Goal: Task Accomplishment & Management: Manage account settings

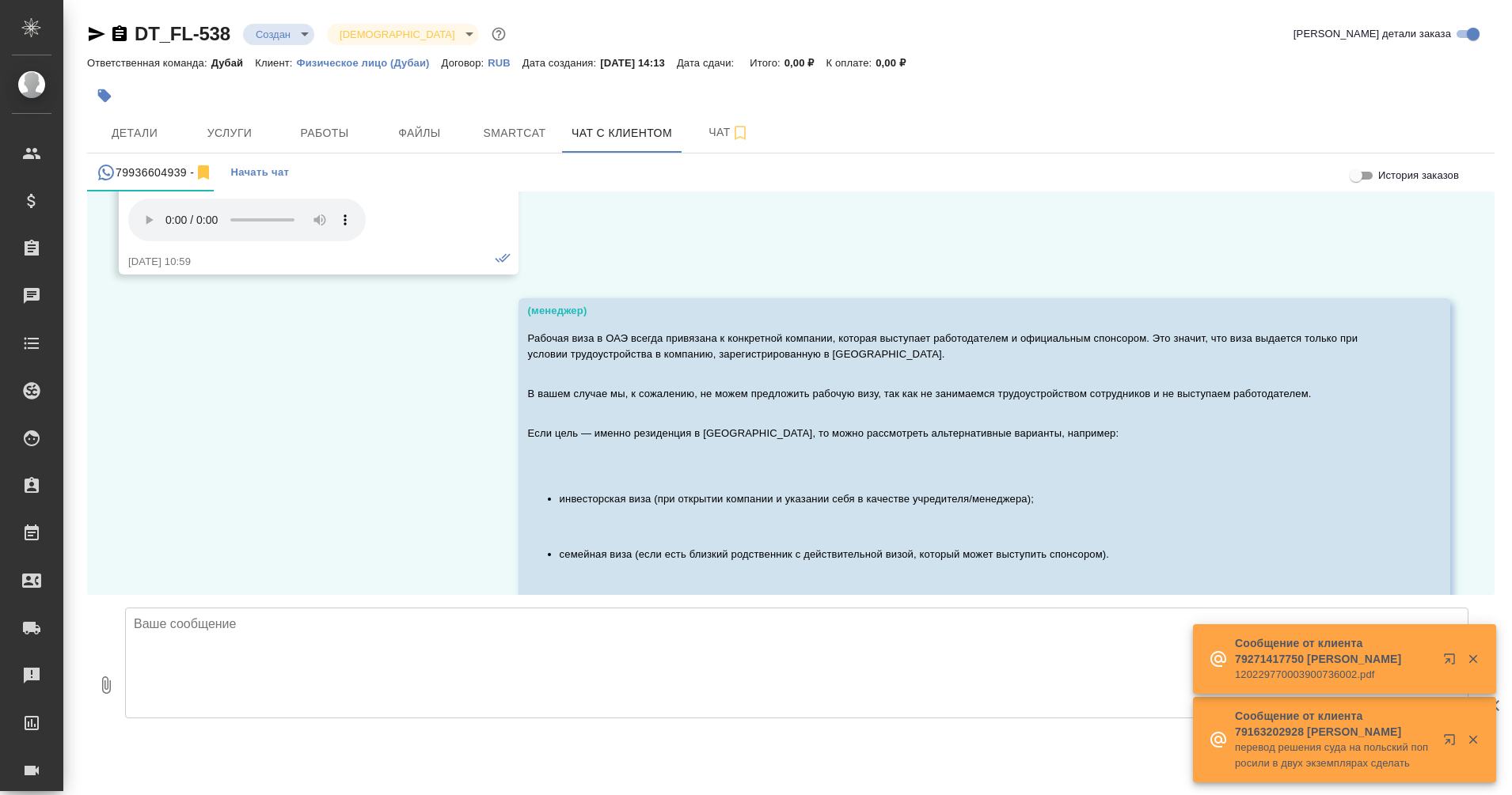
scroll to position [464, 0]
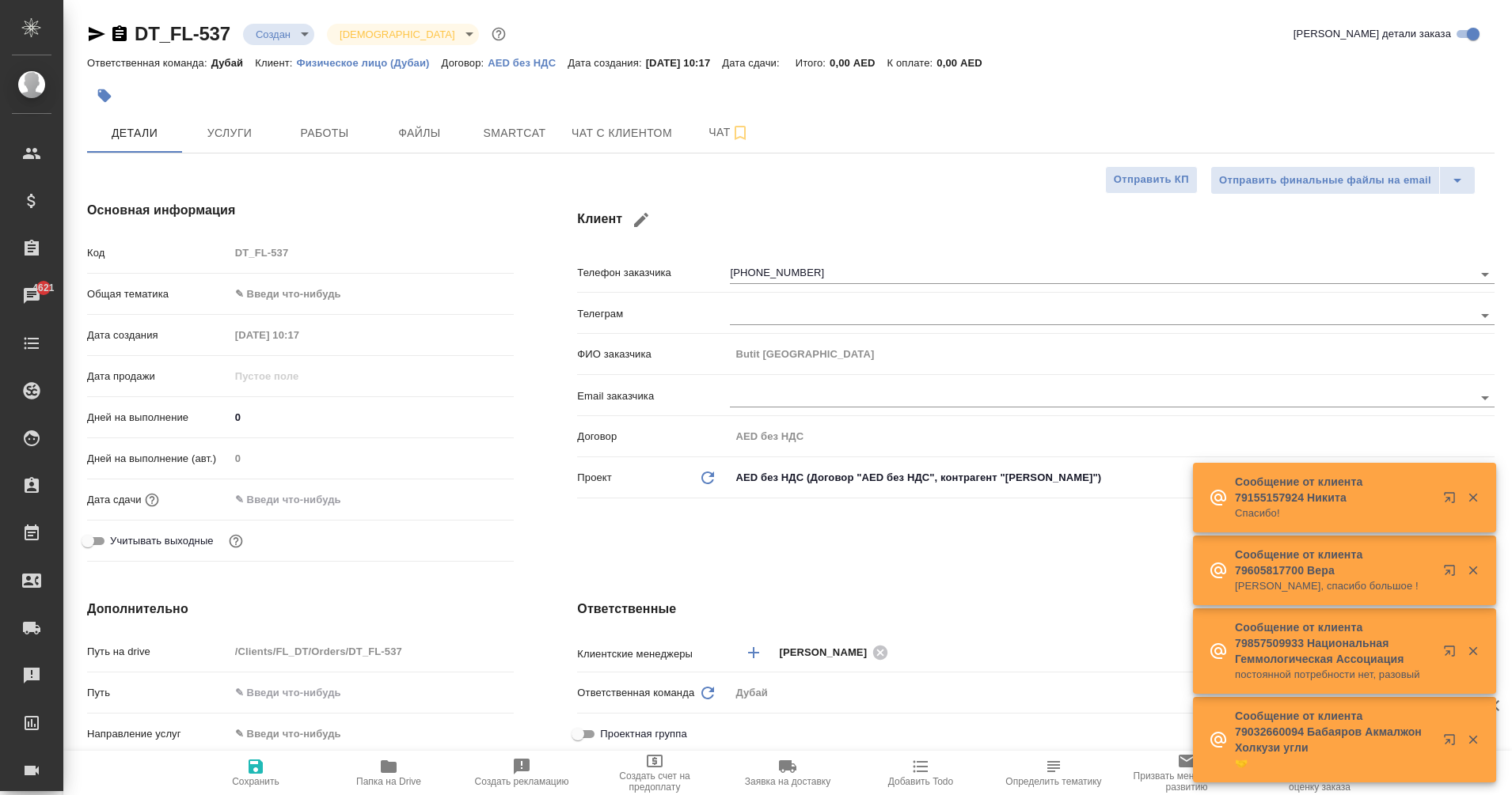
select select "RU"
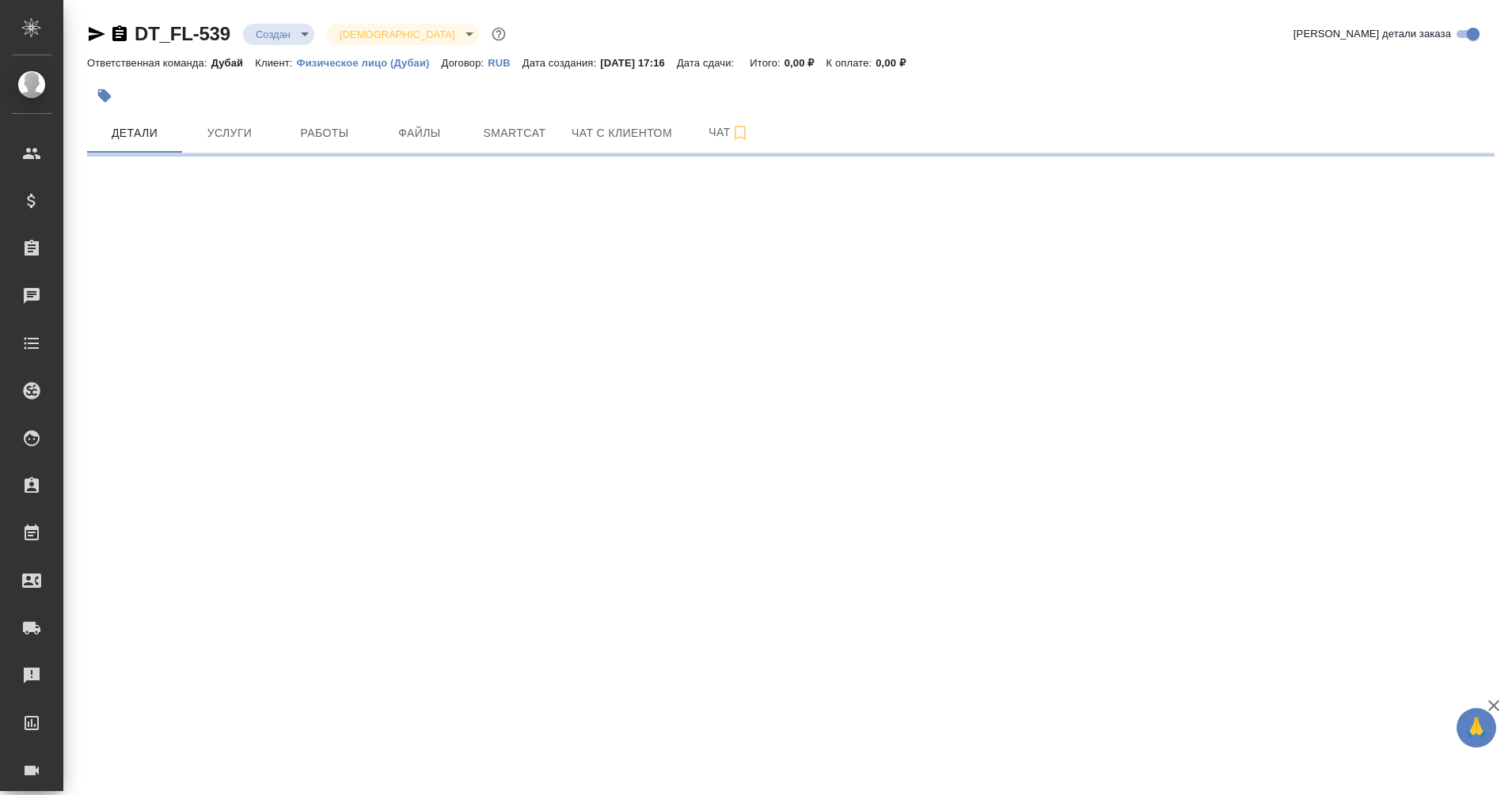
select select "RU"
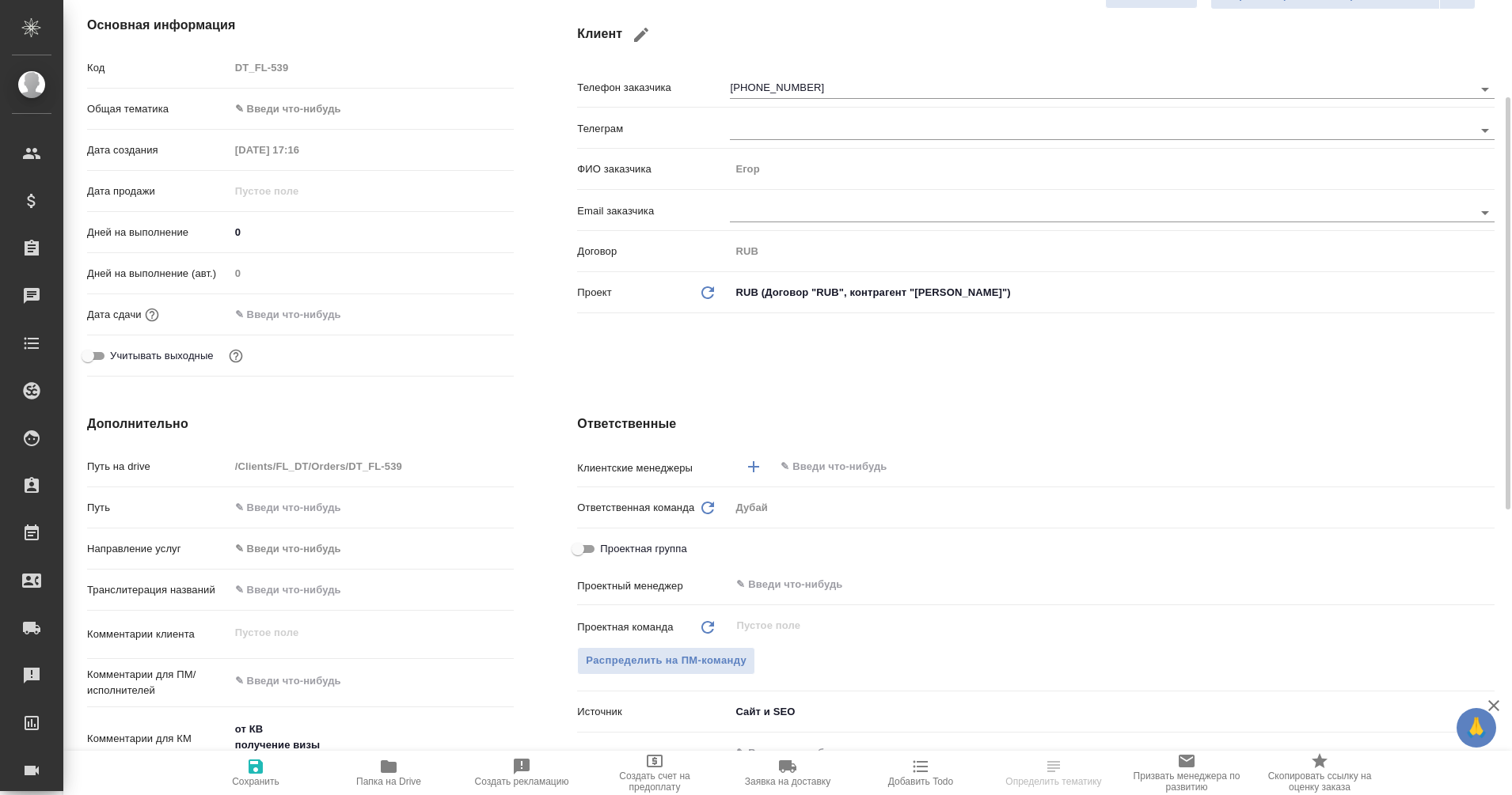
scroll to position [187, 0]
type textarea "x"
click at [816, 469] on input "text" at bounding box center [1108, 465] width 658 height 19
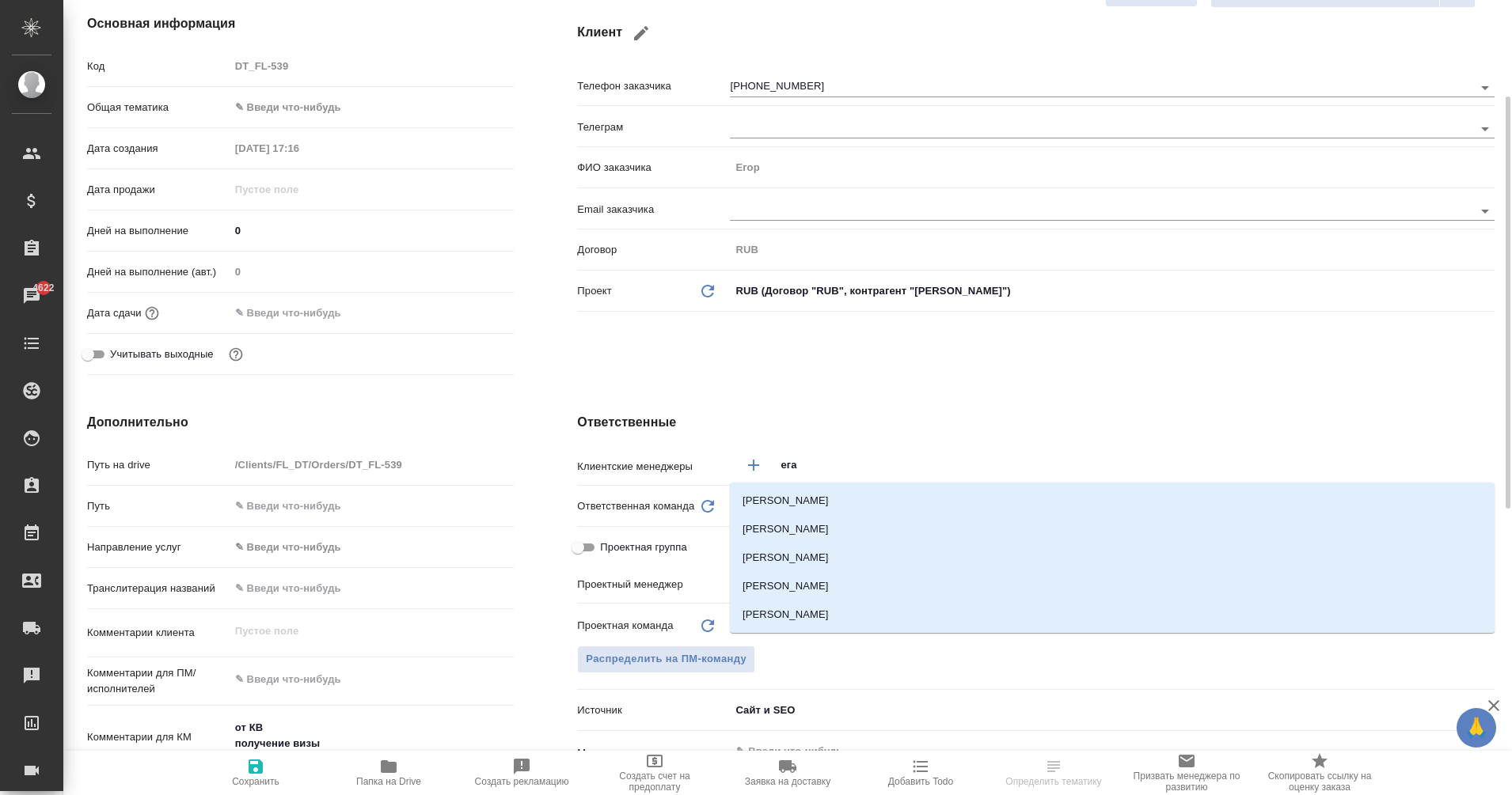
type input "еган"
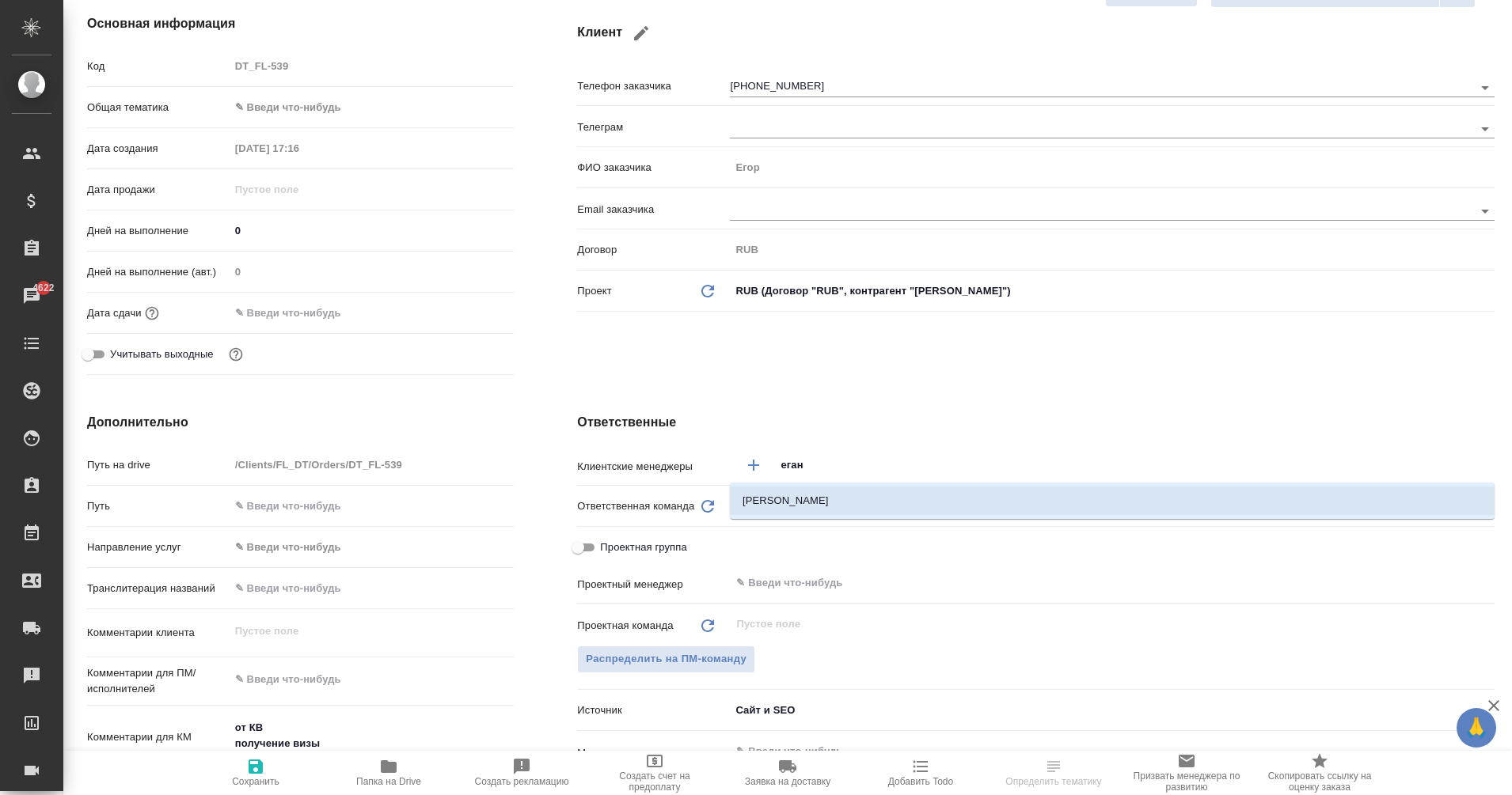
click at [838, 501] on li "[PERSON_NAME]" at bounding box center [1112, 500] width 765 height 28
type textarea "x"
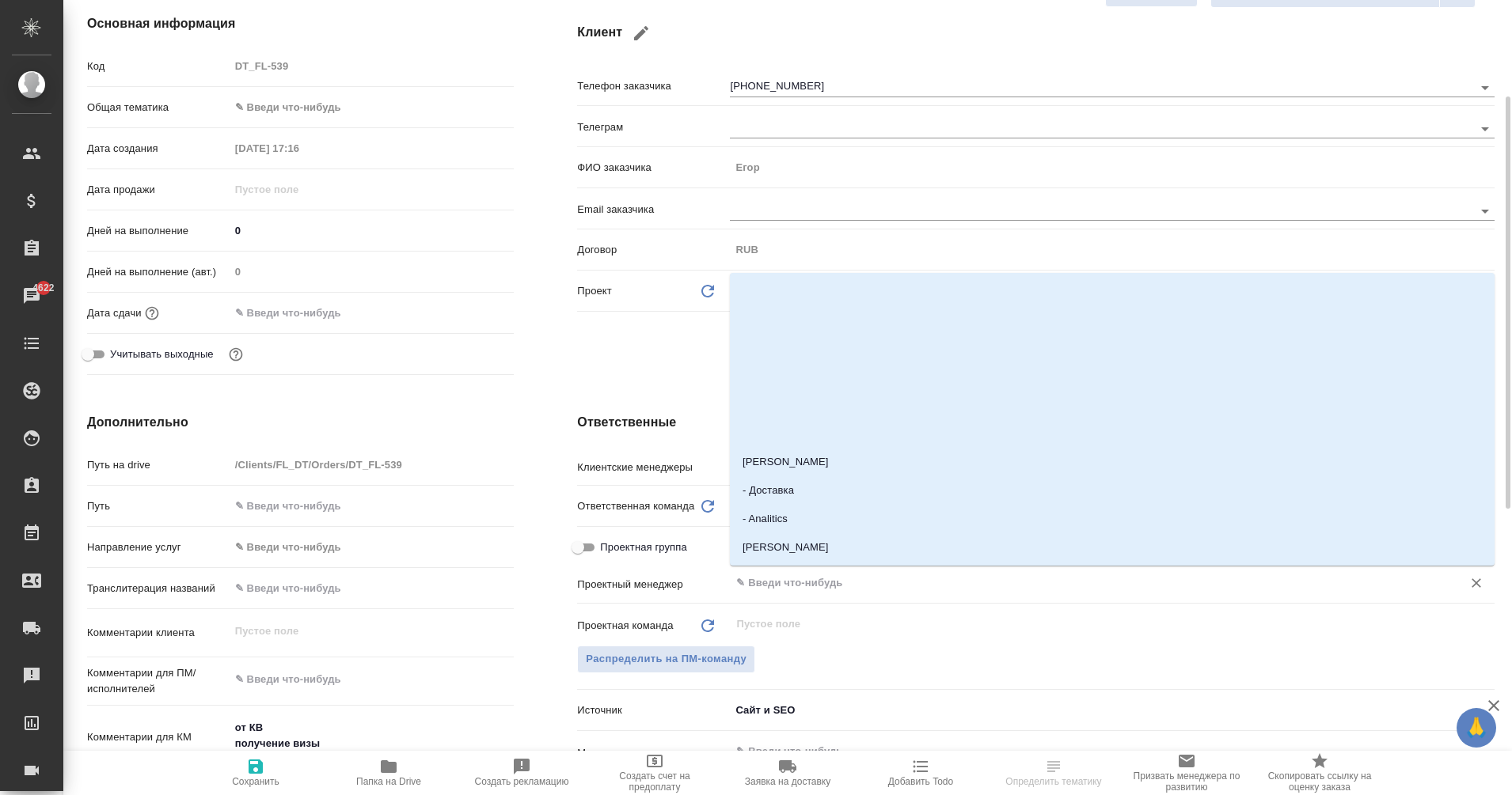
click at [794, 586] on input "text" at bounding box center [1086, 583] width 703 height 19
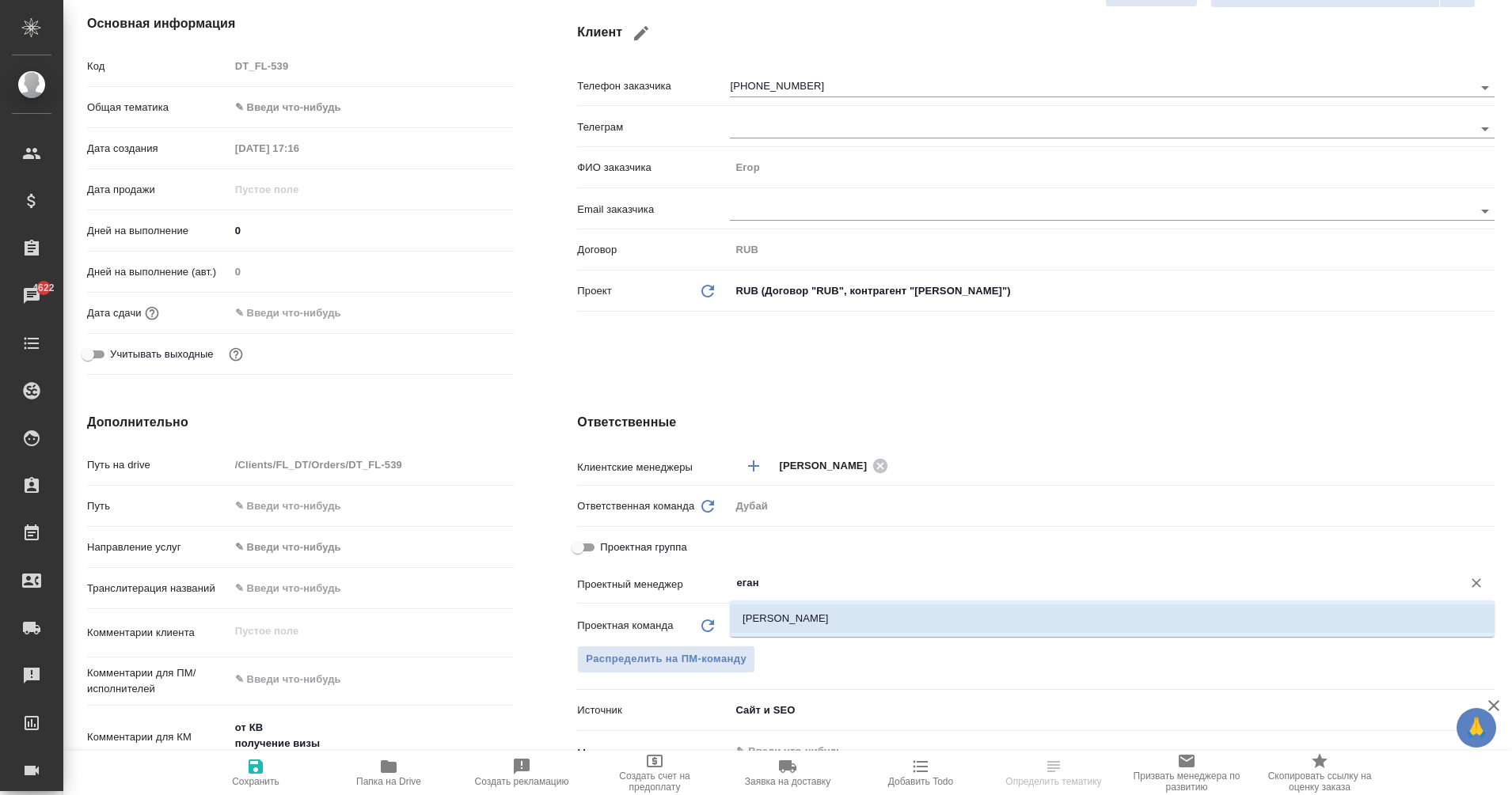
type input "еган"
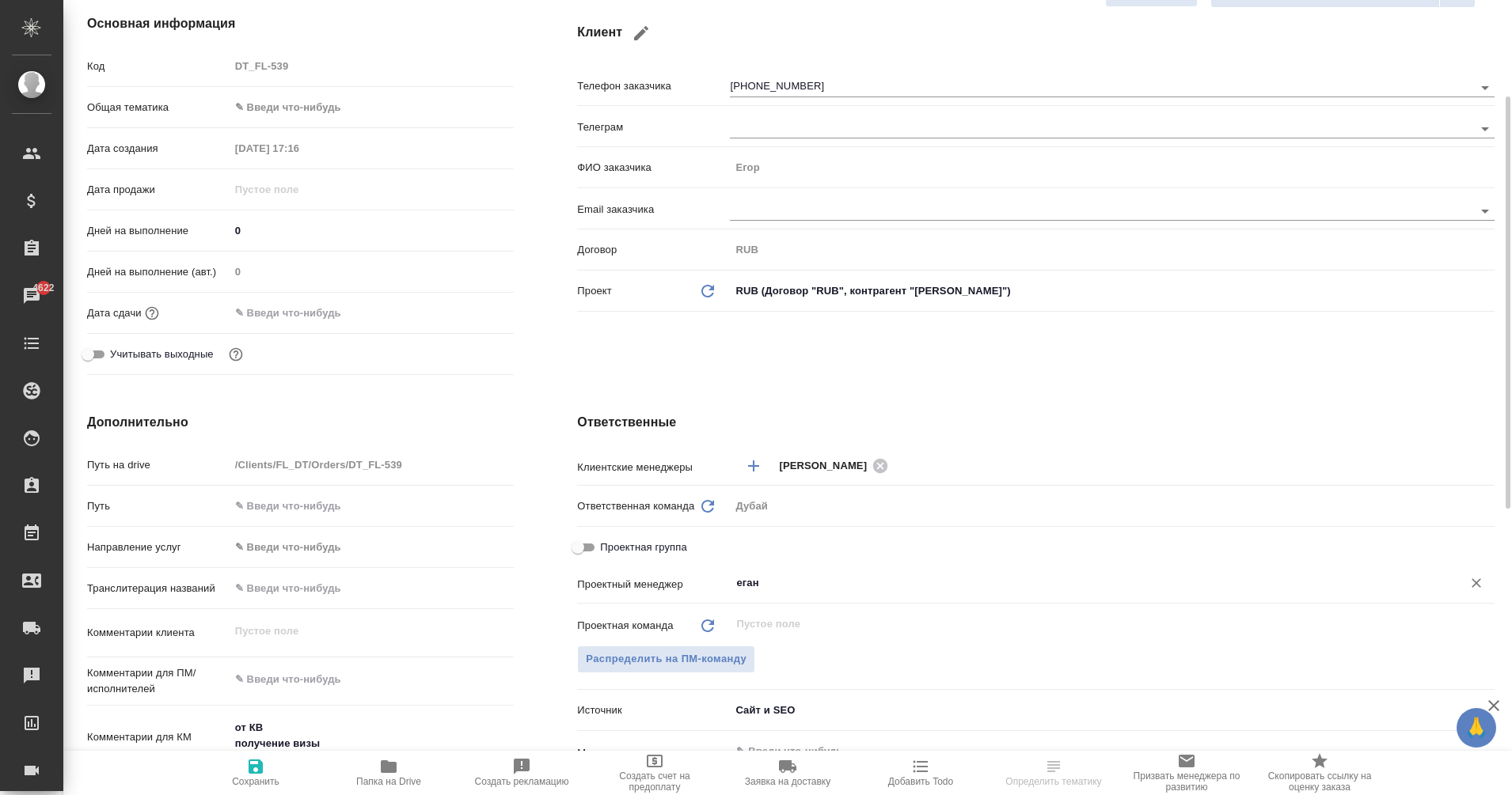
click at [781, 591] on input "еган" at bounding box center [1086, 583] width 703 height 19
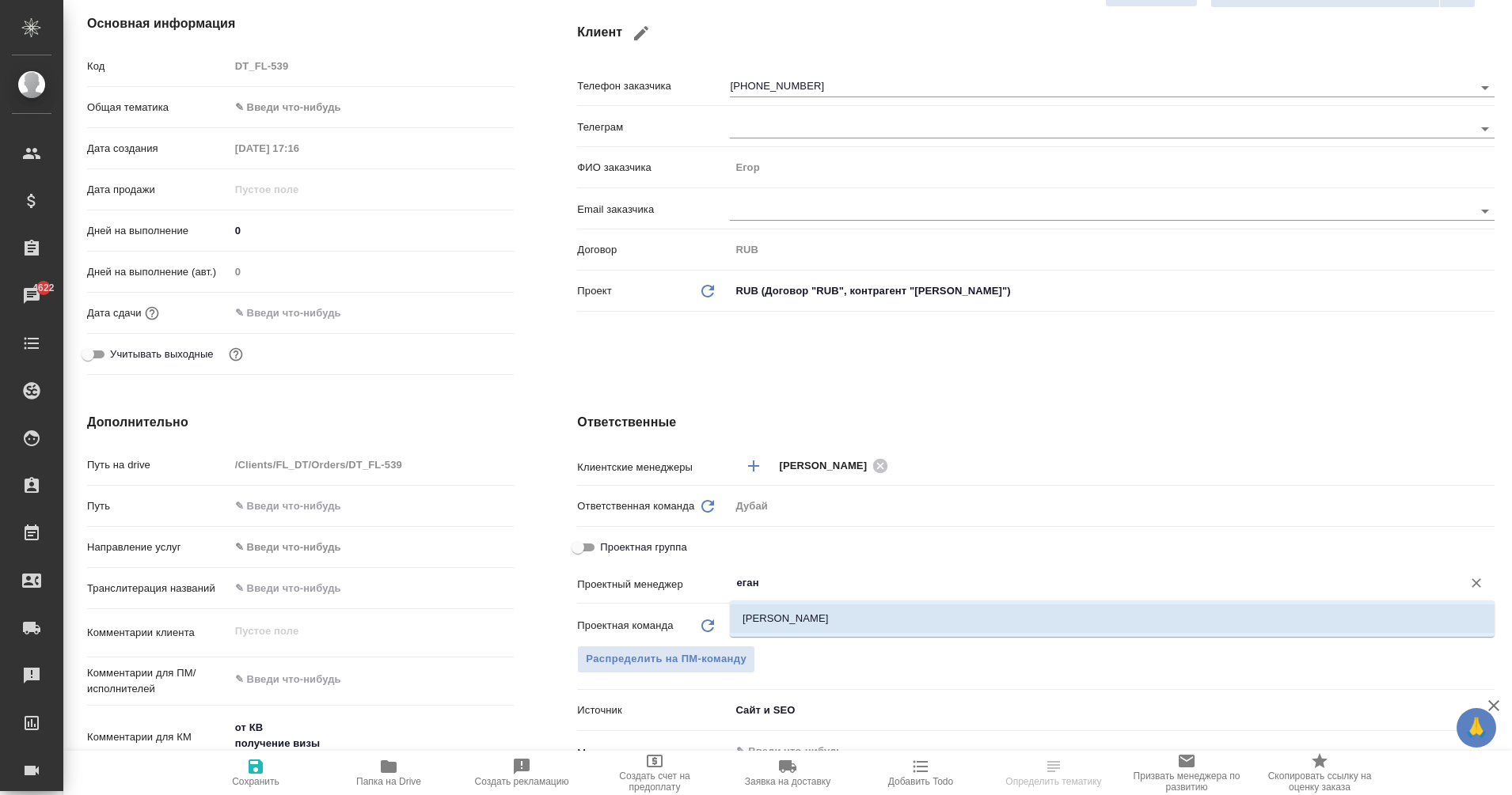
click at [838, 611] on li "[PERSON_NAME]" at bounding box center [1112, 619] width 765 height 28
type textarea "x"
type input "[PERSON_NAME]"
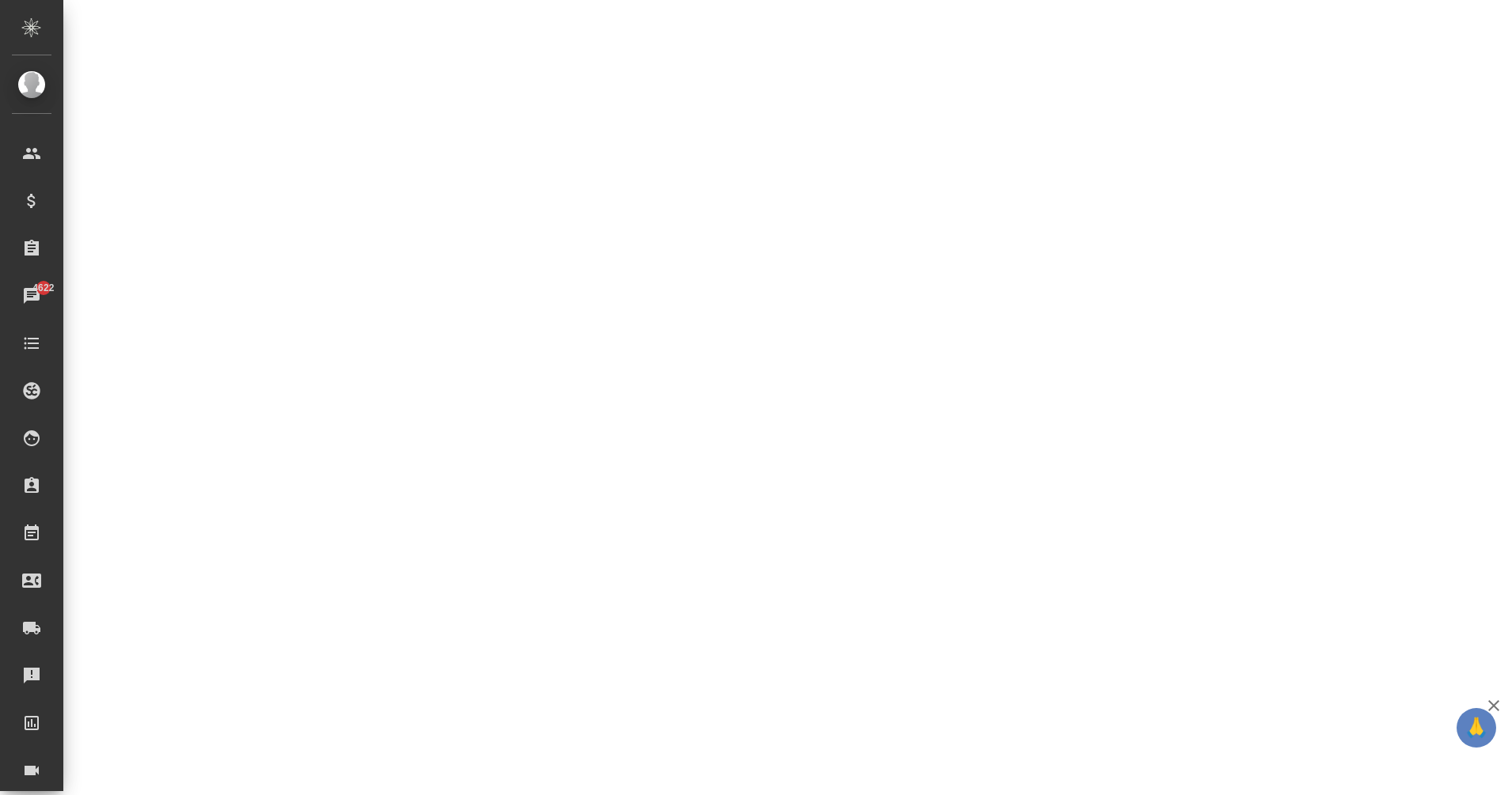
select select "RU"
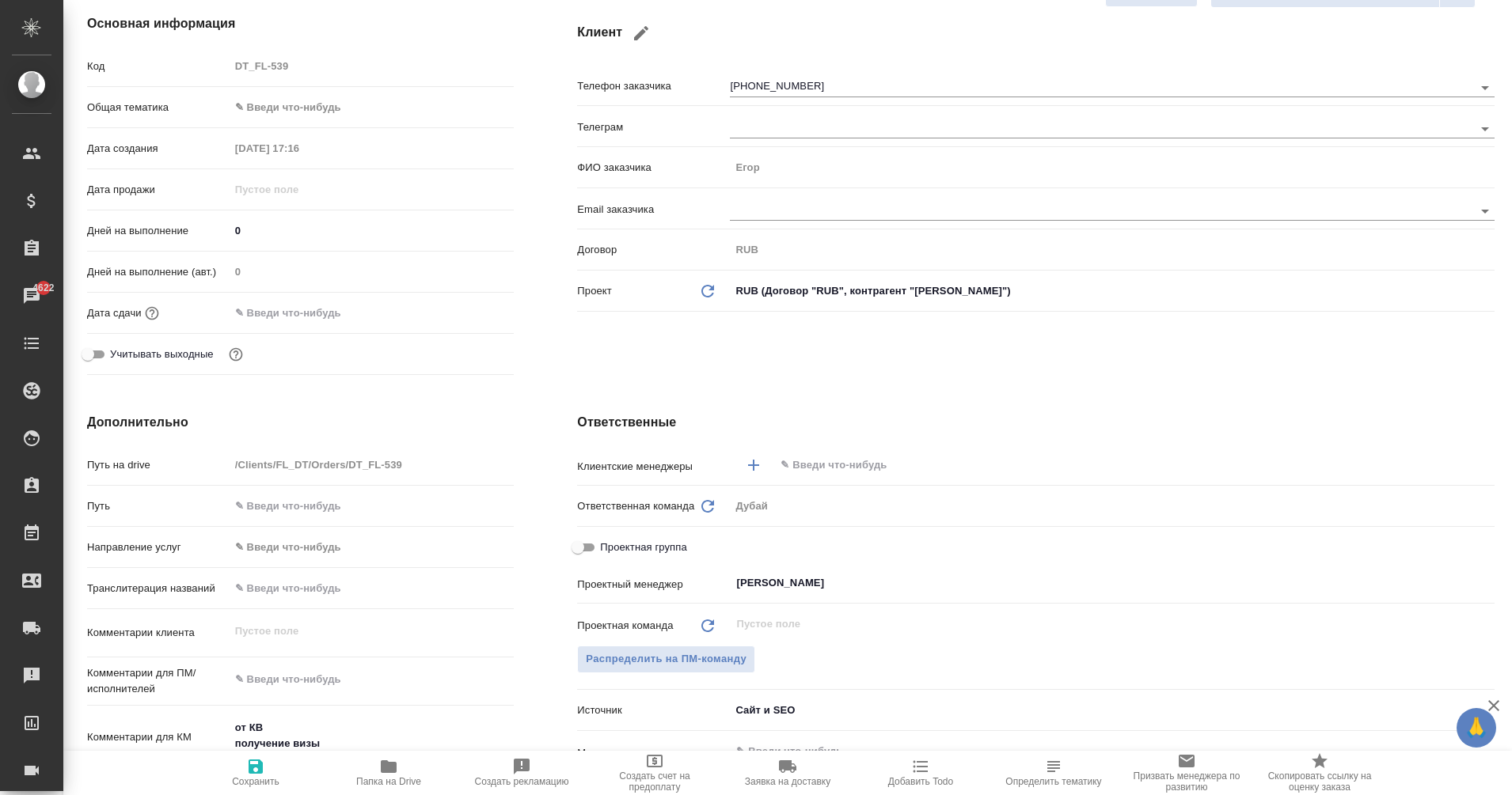
type textarea "x"
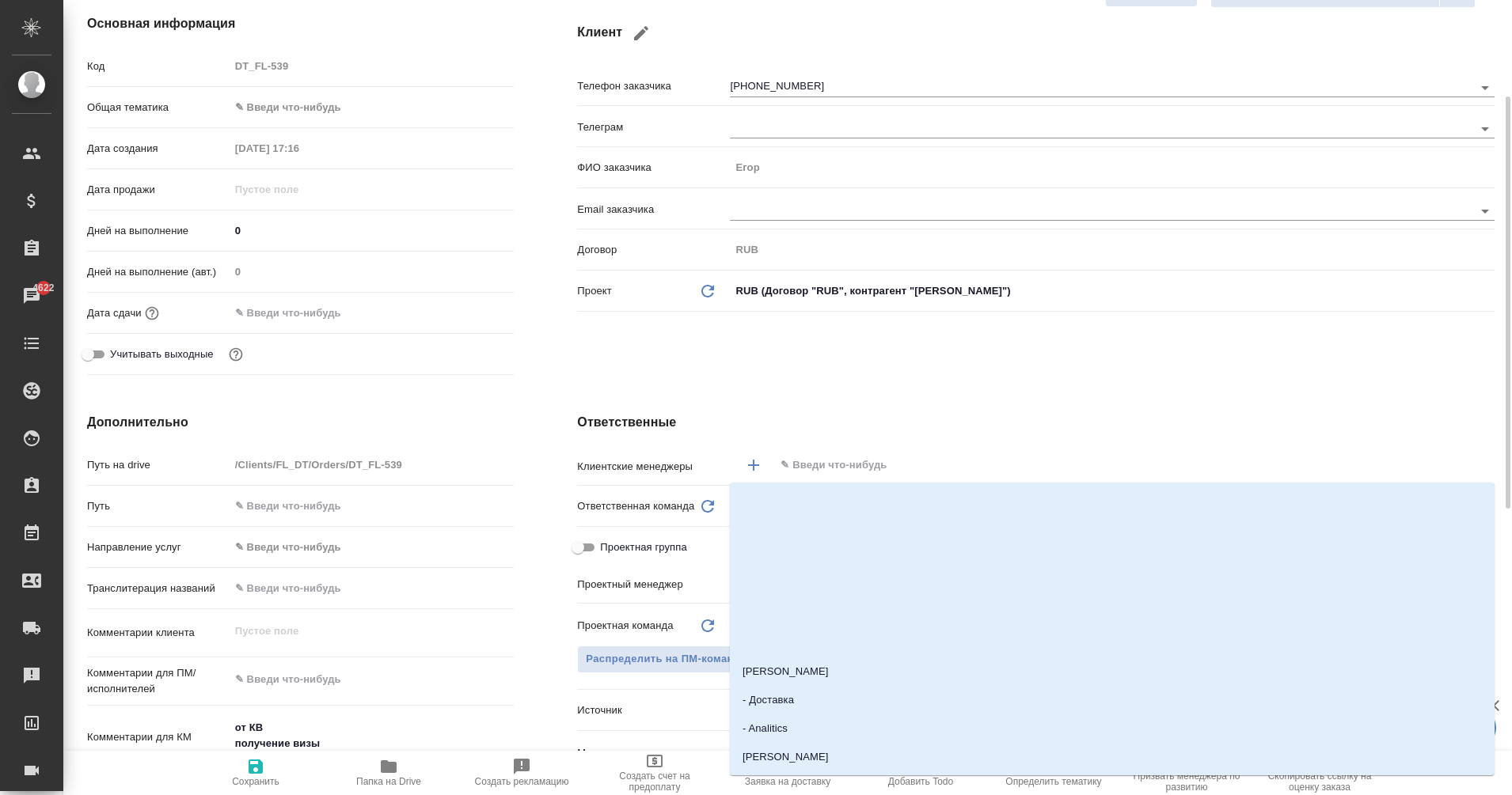
click at [826, 465] on input "text" at bounding box center [1108, 465] width 658 height 19
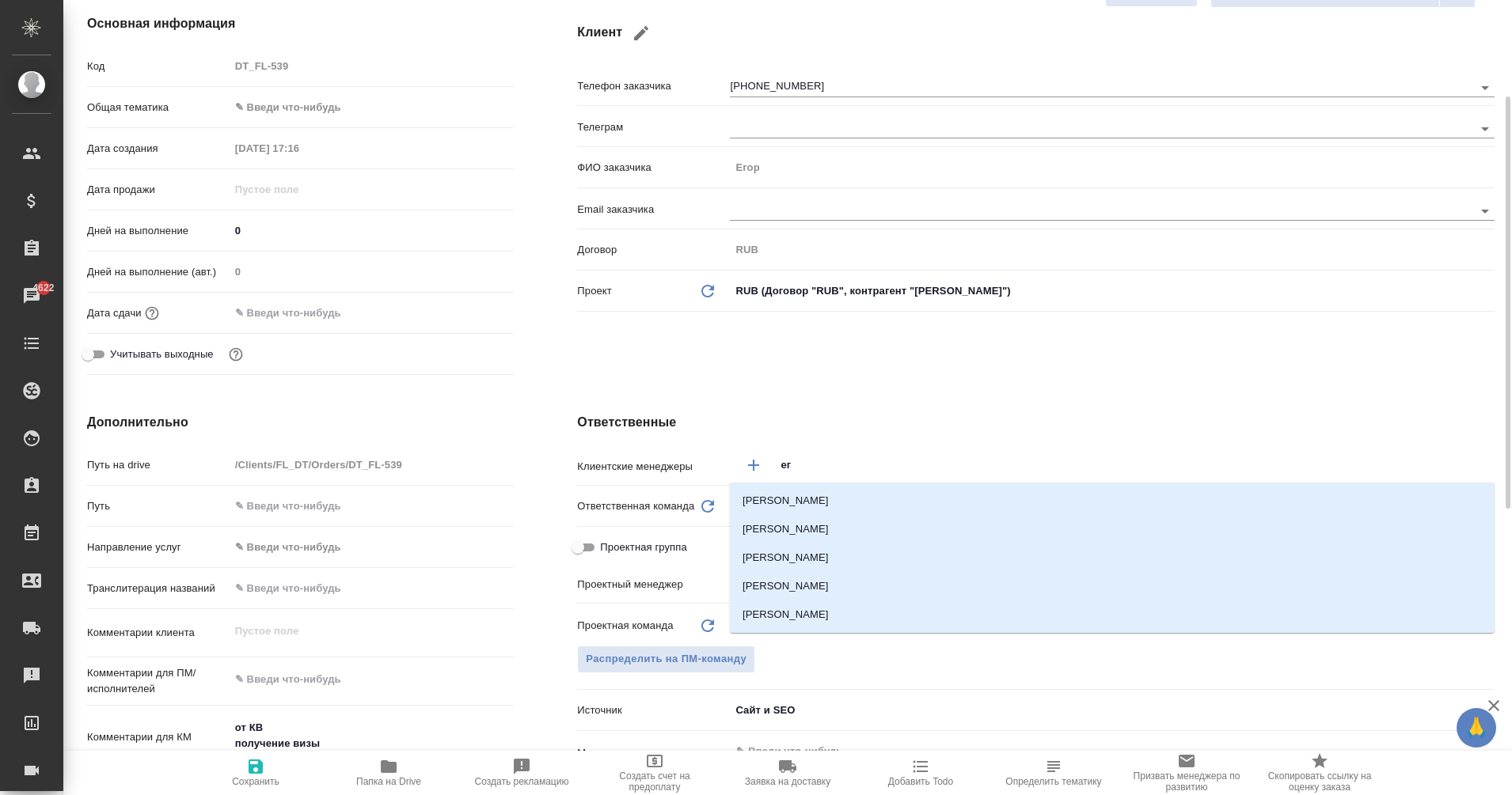
type input "ега"
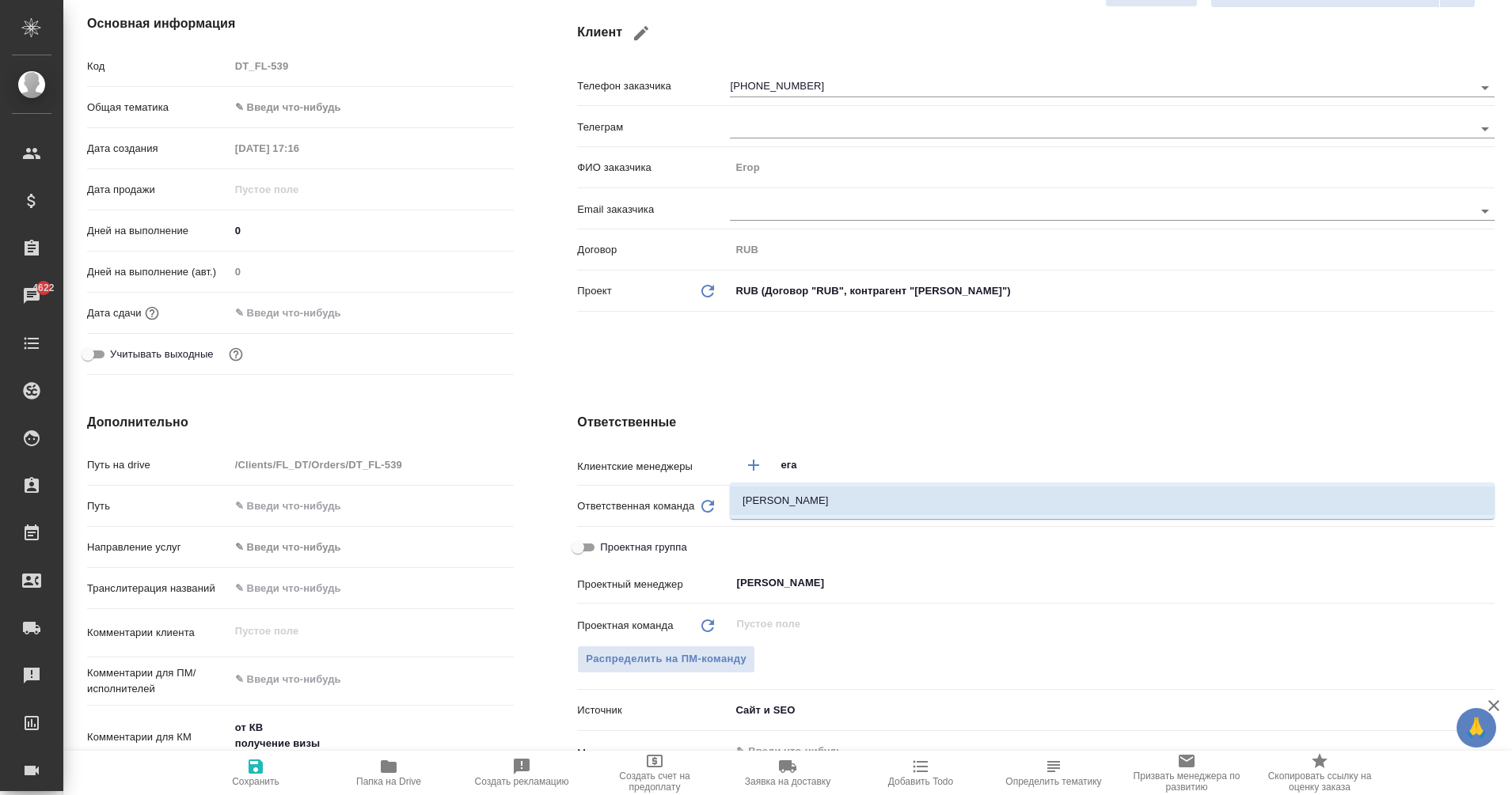
click at [853, 492] on li "[PERSON_NAME]" at bounding box center [1112, 500] width 765 height 28
type textarea "x"
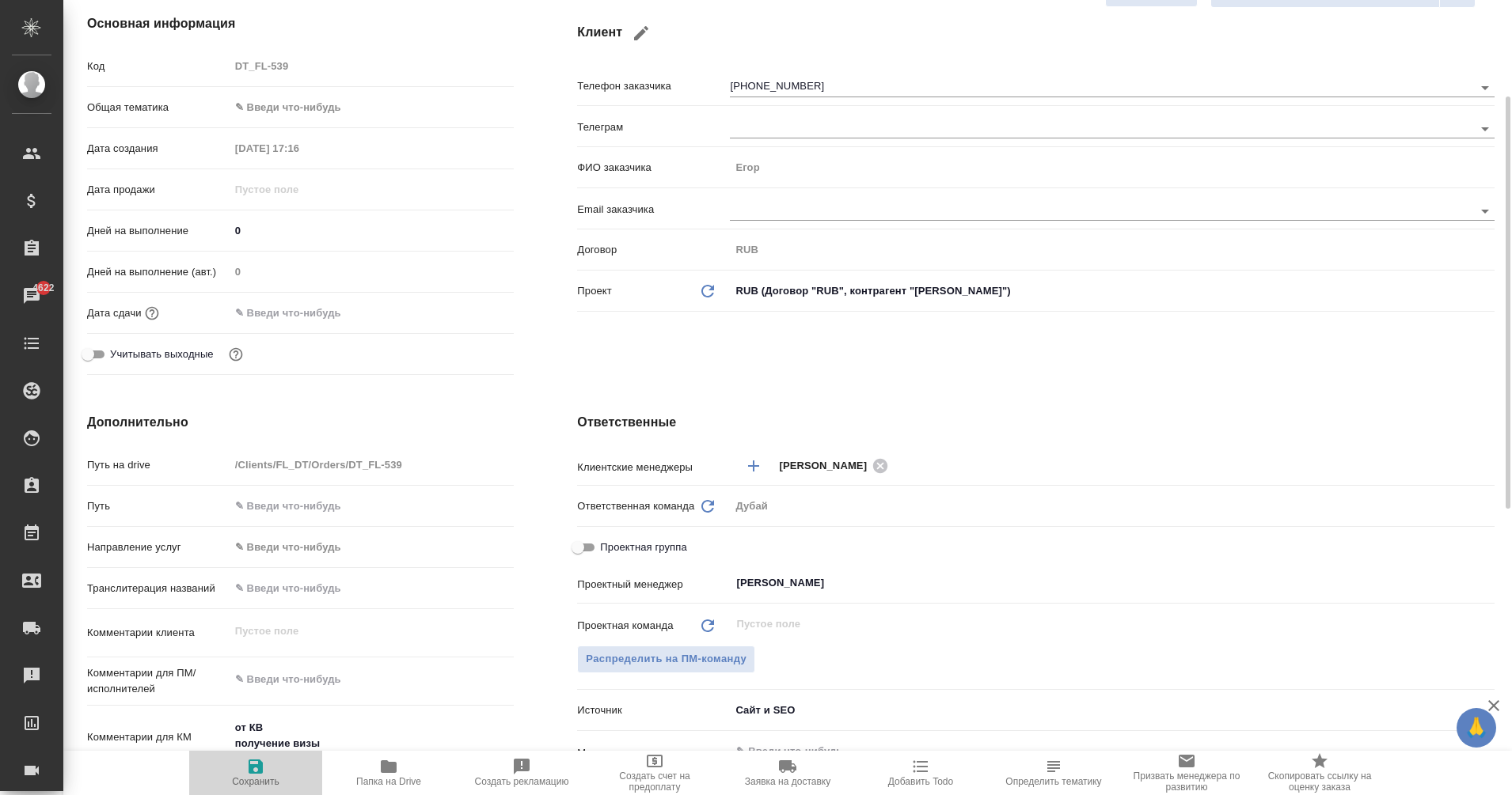
click at [262, 772] on icon "button" at bounding box center [255, 767] width 14 height 14
type textarea "x"
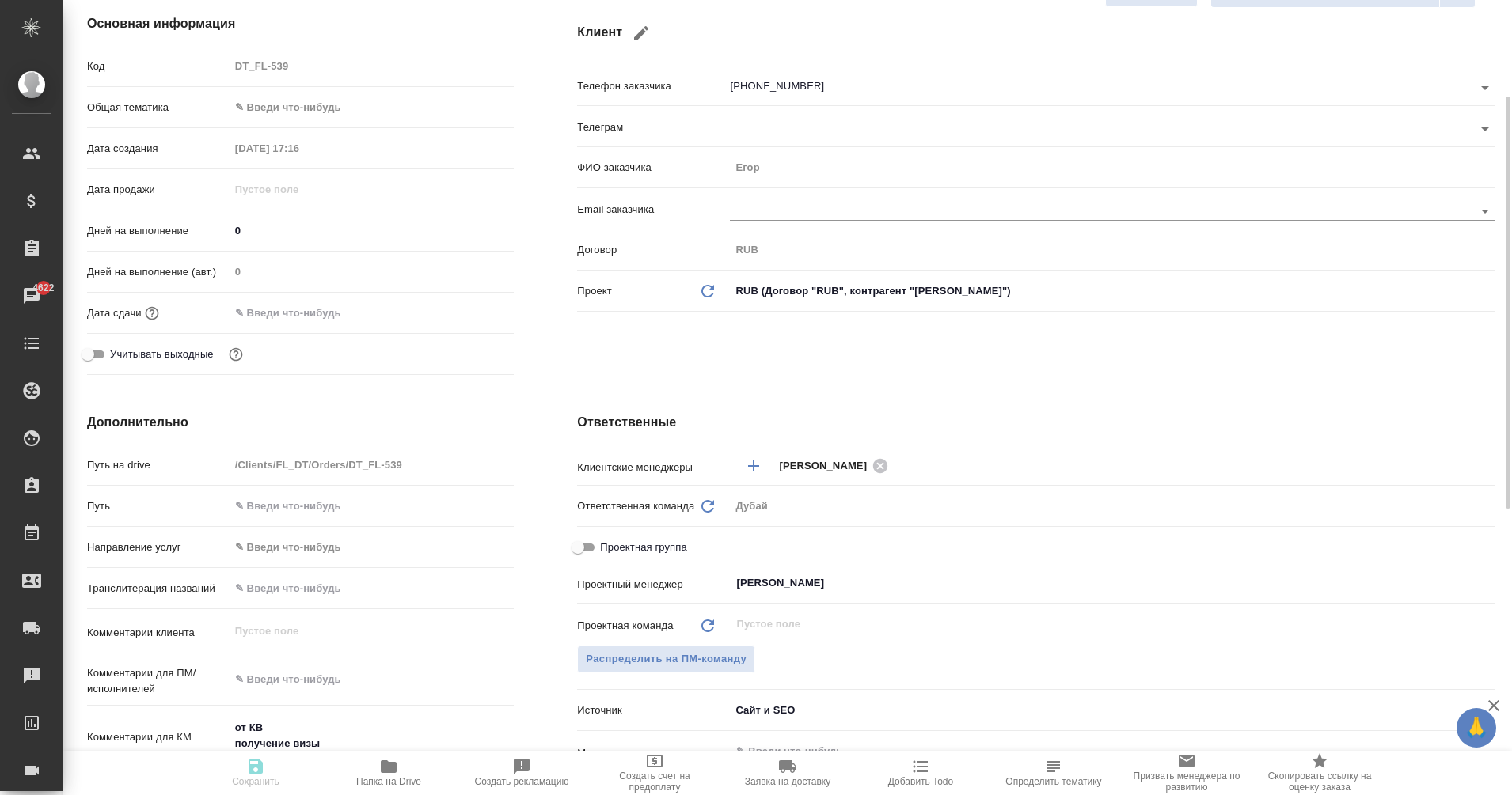
type textarea "x"
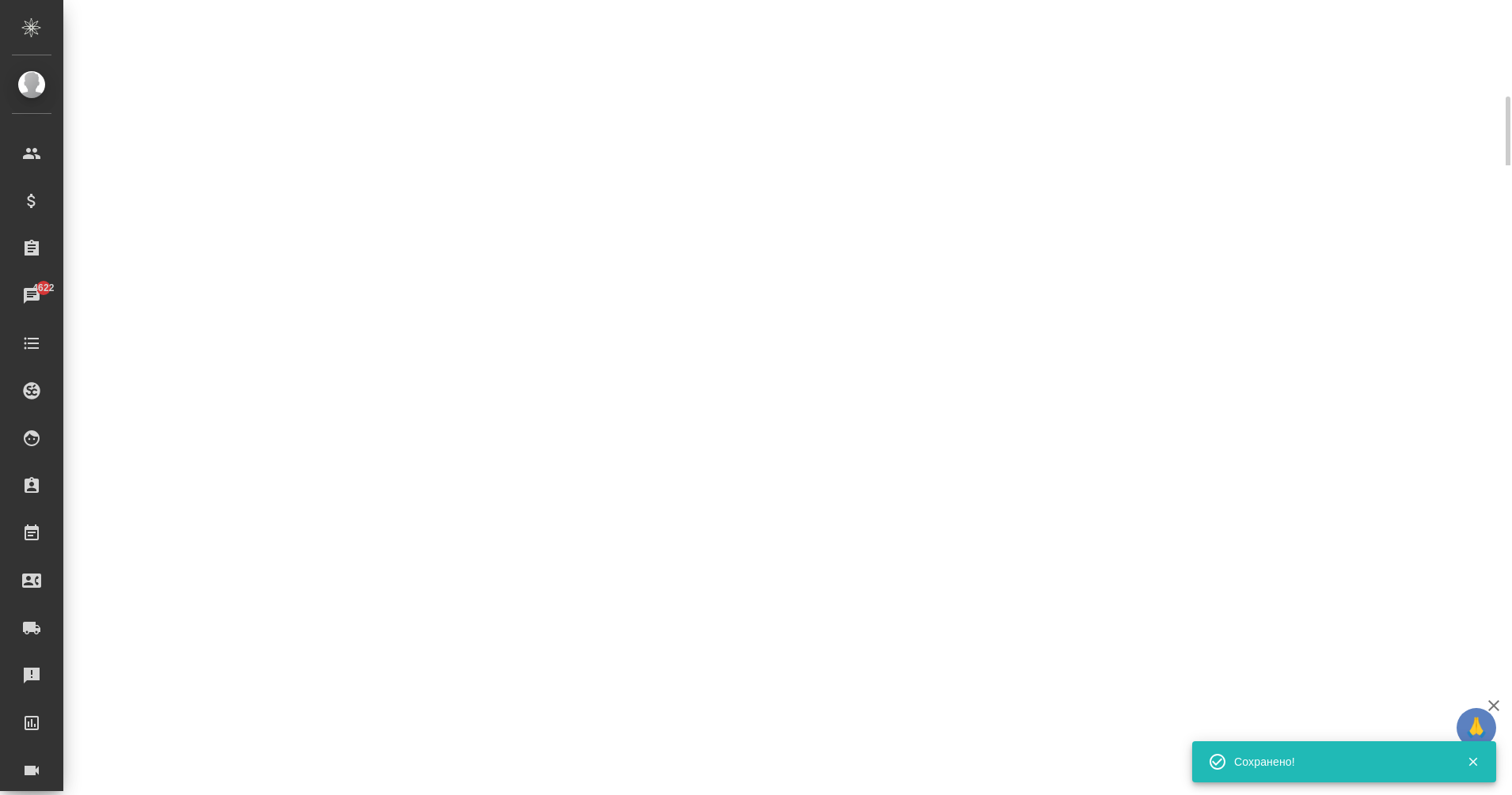
select select "RU"
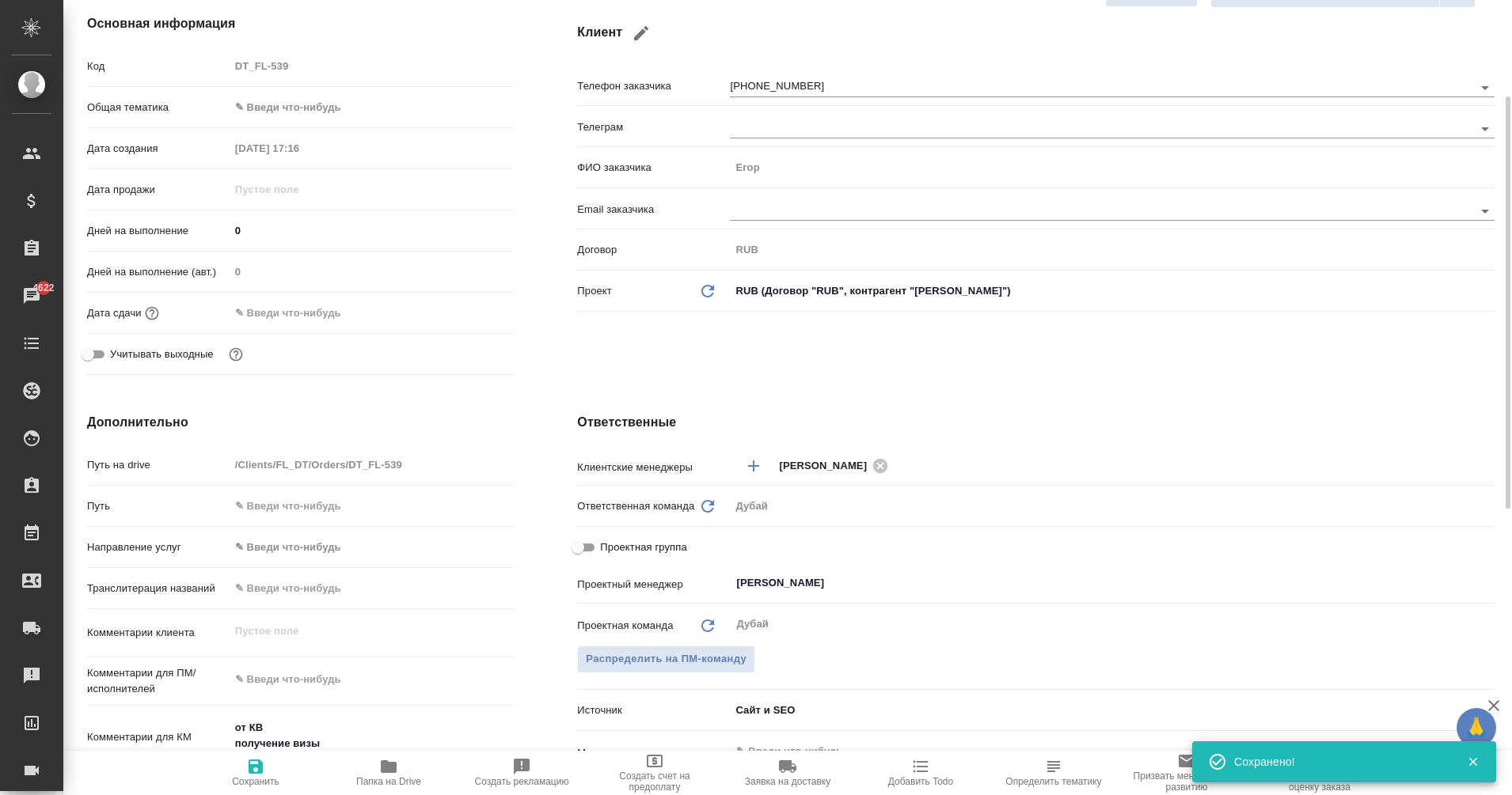
type textarea "x"
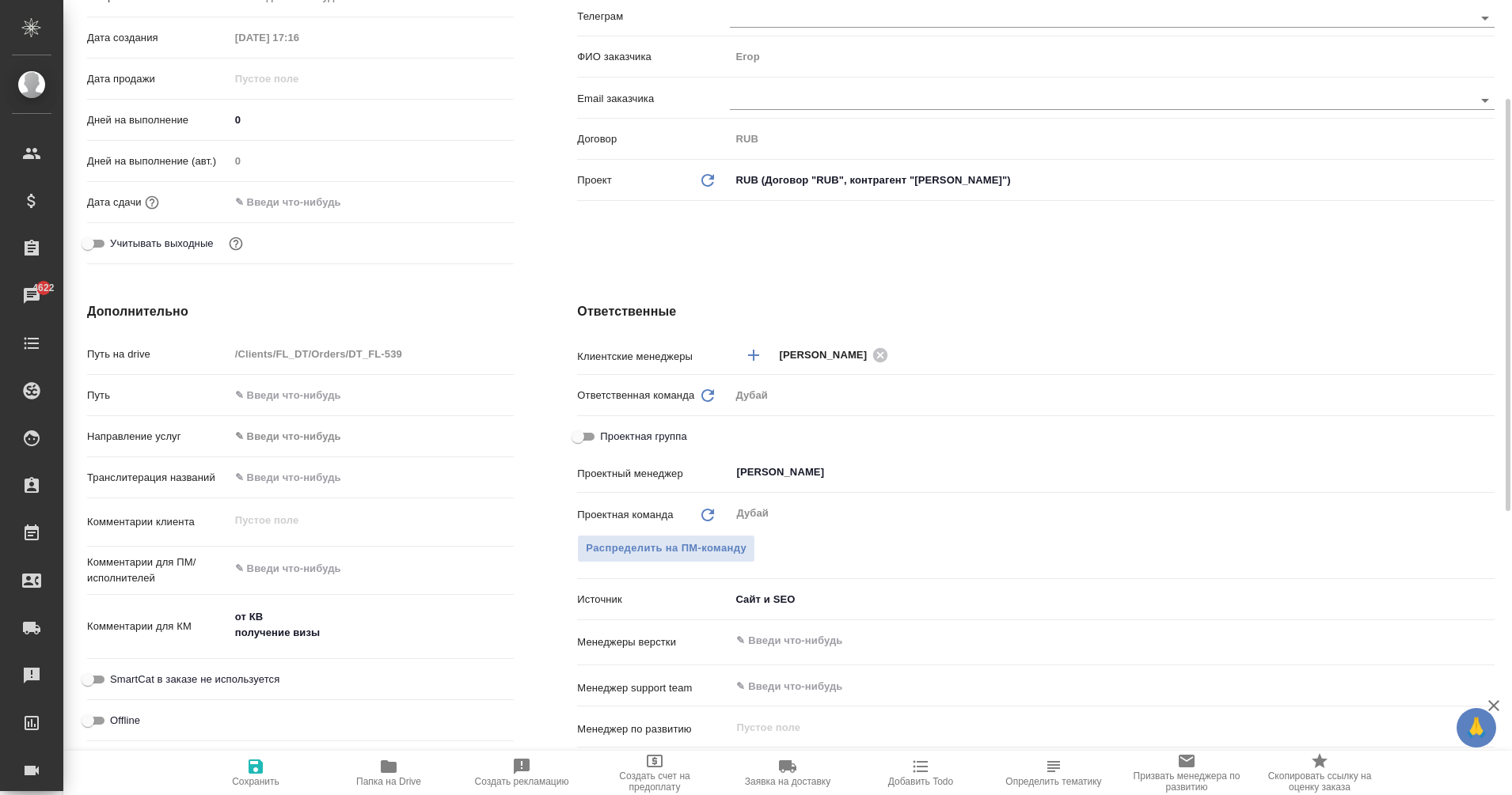
scroll to position [0, 0]
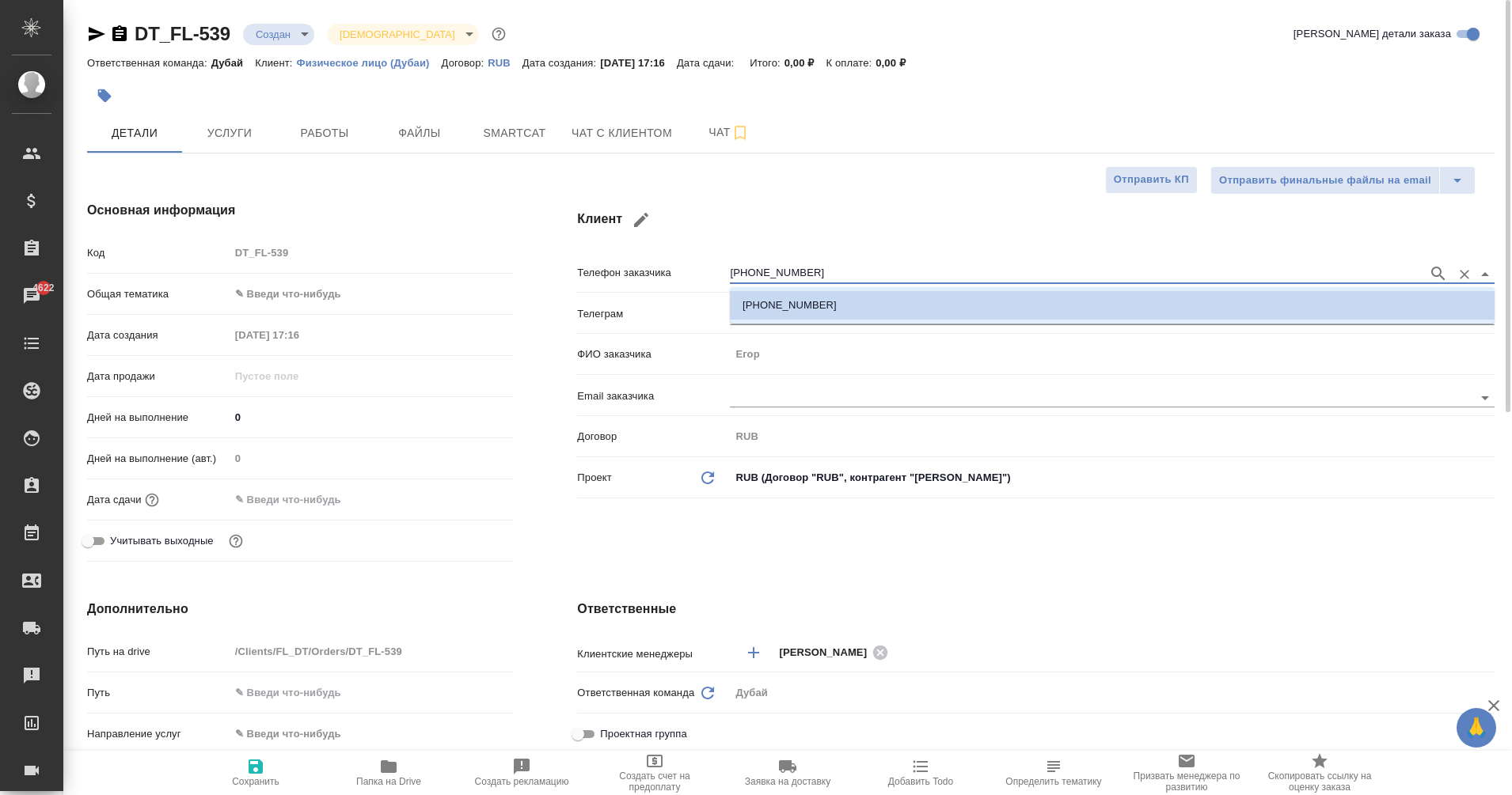
drag, startPoint x: 807, startPoint y: 269, endPoint x: 686, endPoint y: 275, distance: 121.1
click at [686, 275] on div "Телефон заказчика +79218769134" at bounding box center [1036, 272] width 917 height 28
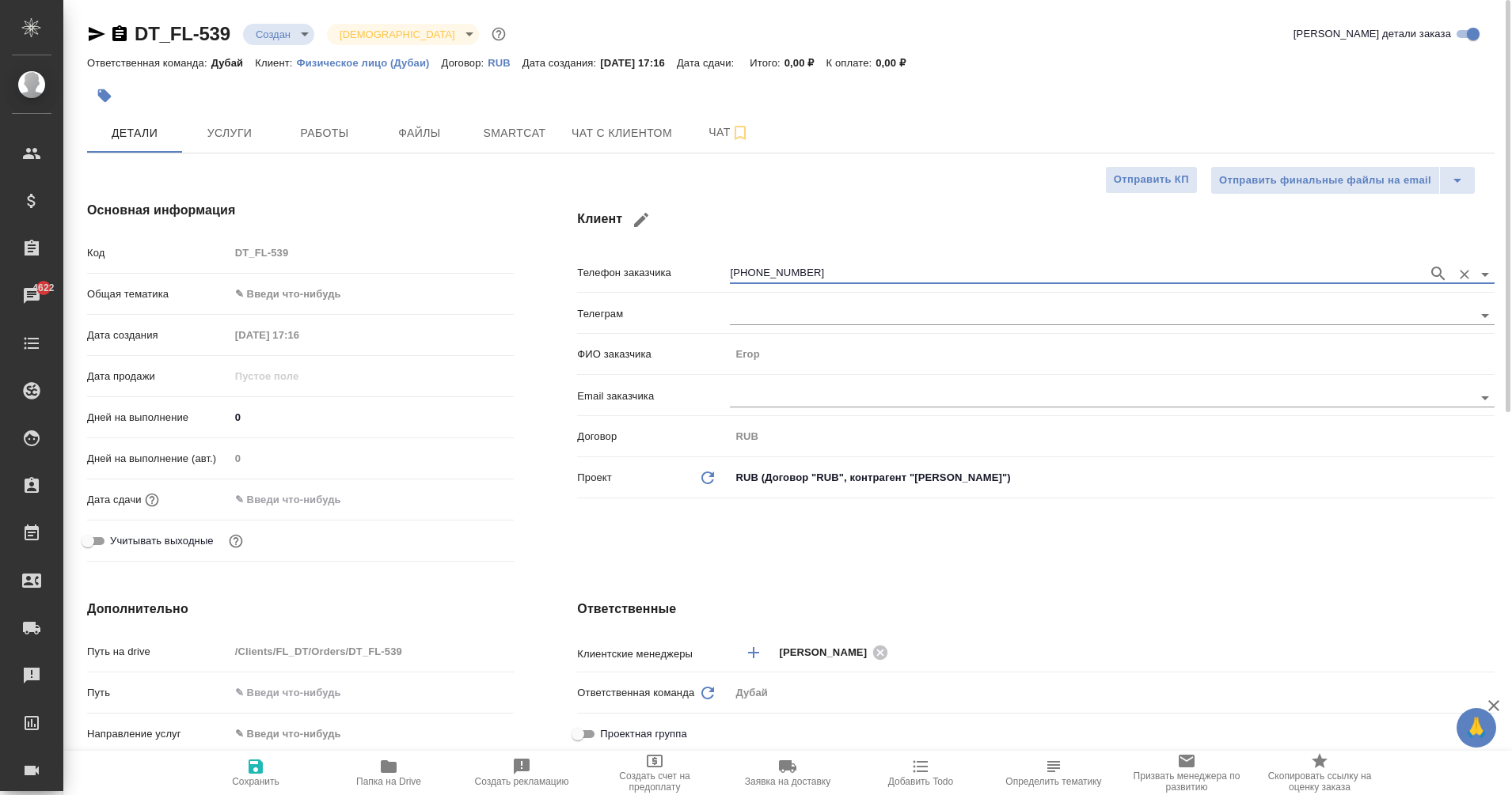
click at [292, 229] on div "Основная информация Код DT_FL-539 Общая тематика ✎ Введи что-нибудь Дата создан…" at bounding box center [300, 384] width 490 height 430
type textarea "x"
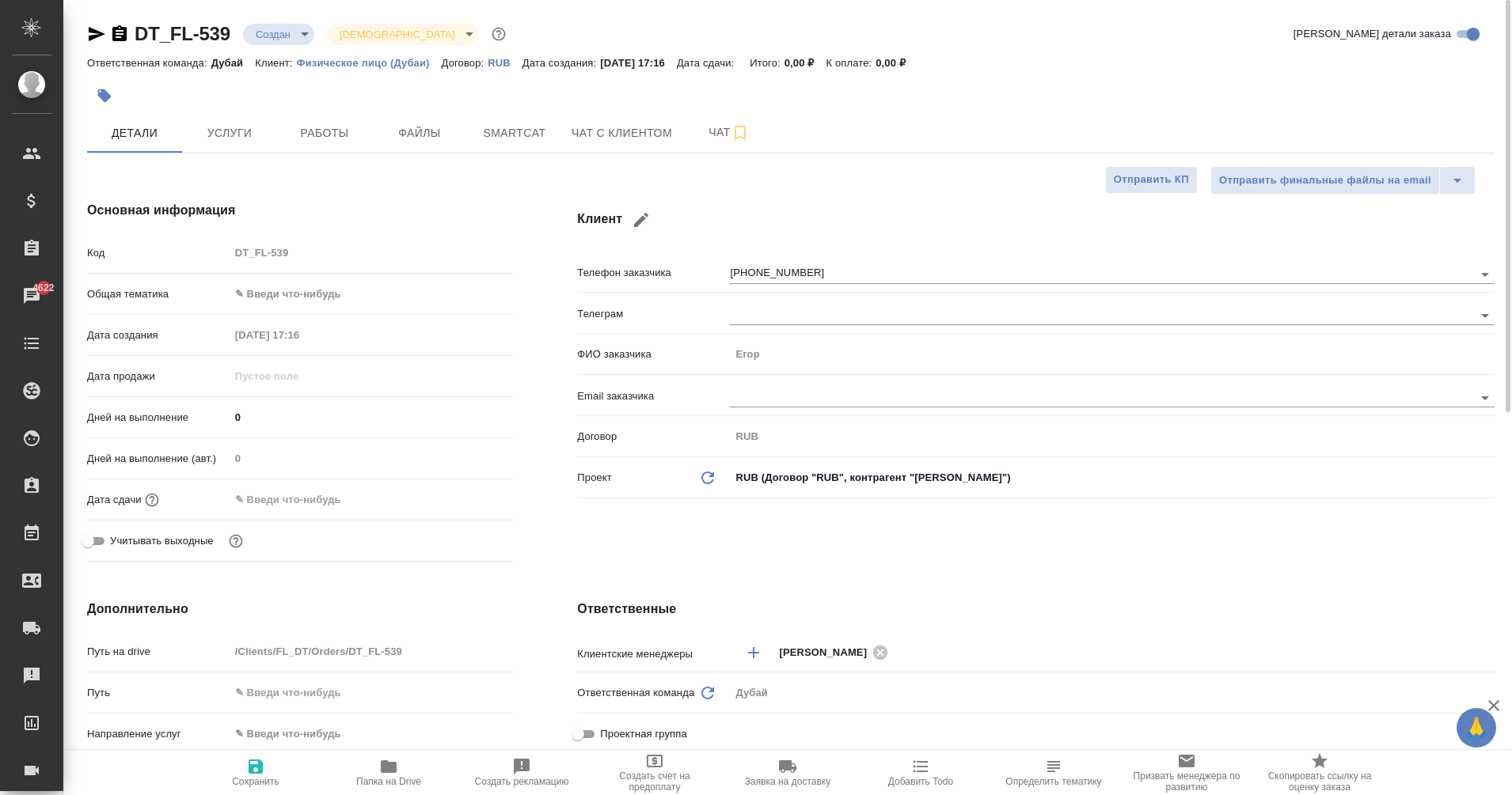
type textarea "x"
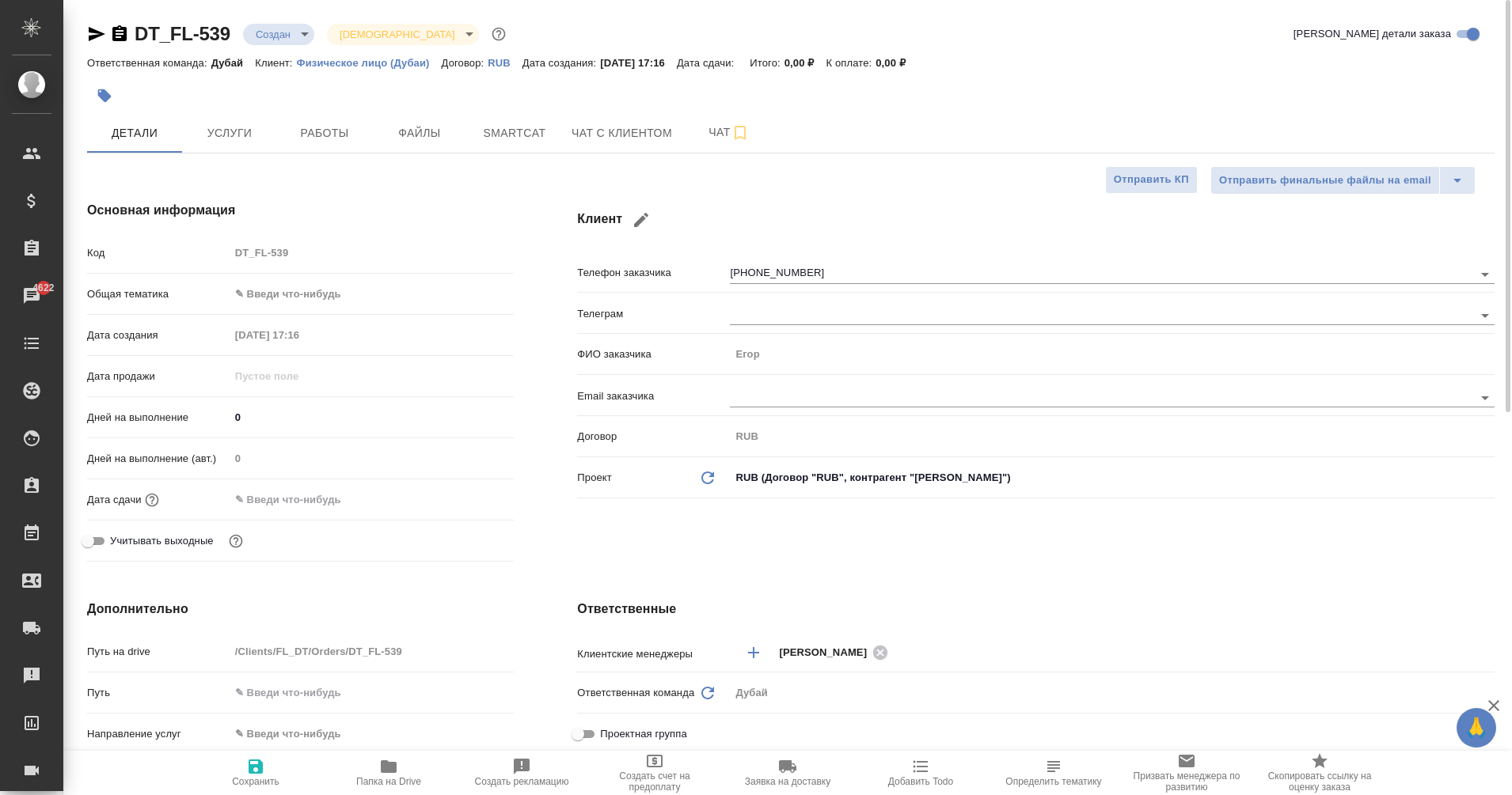
type textarea "x"
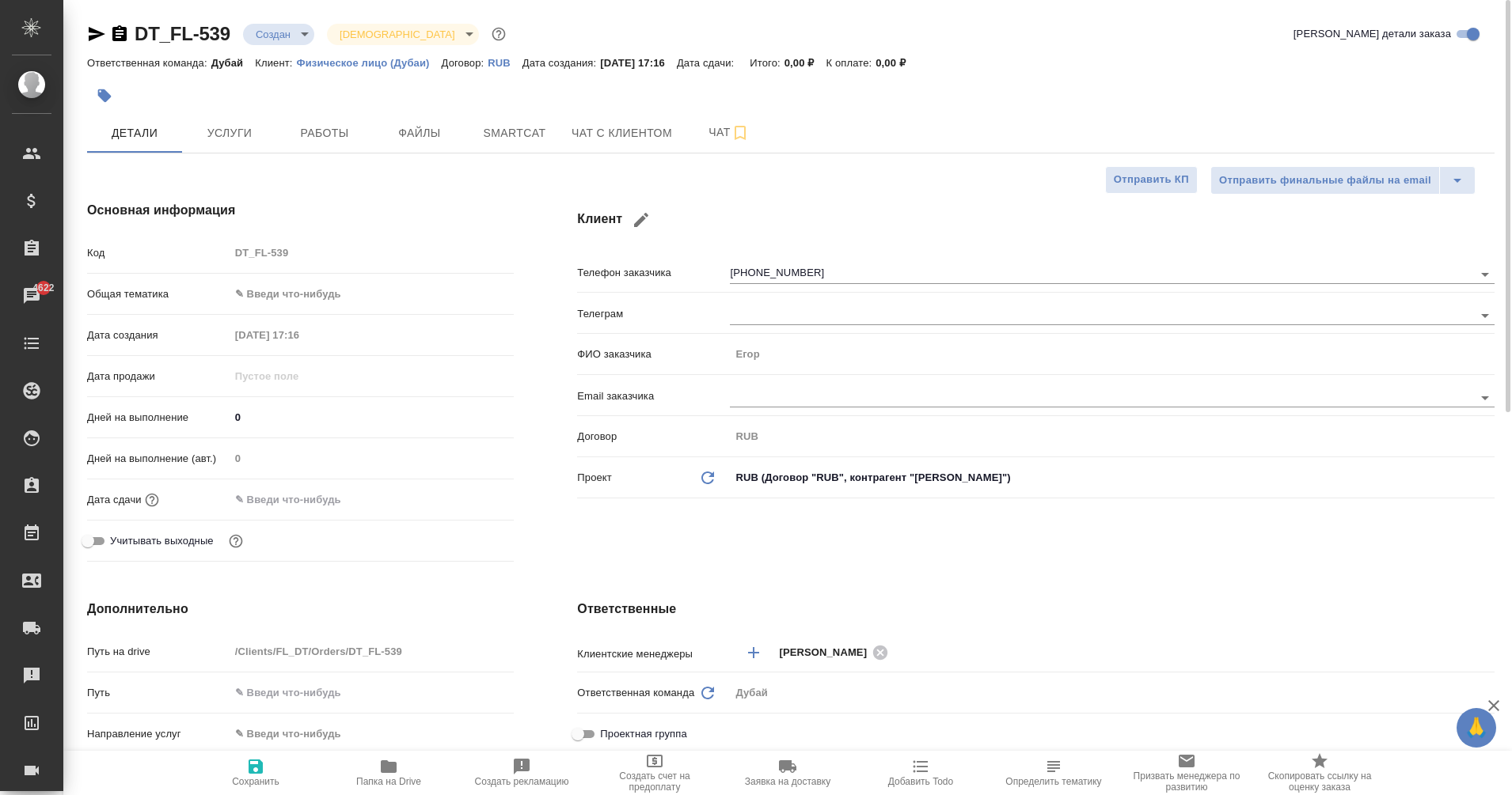
type textarea "x"
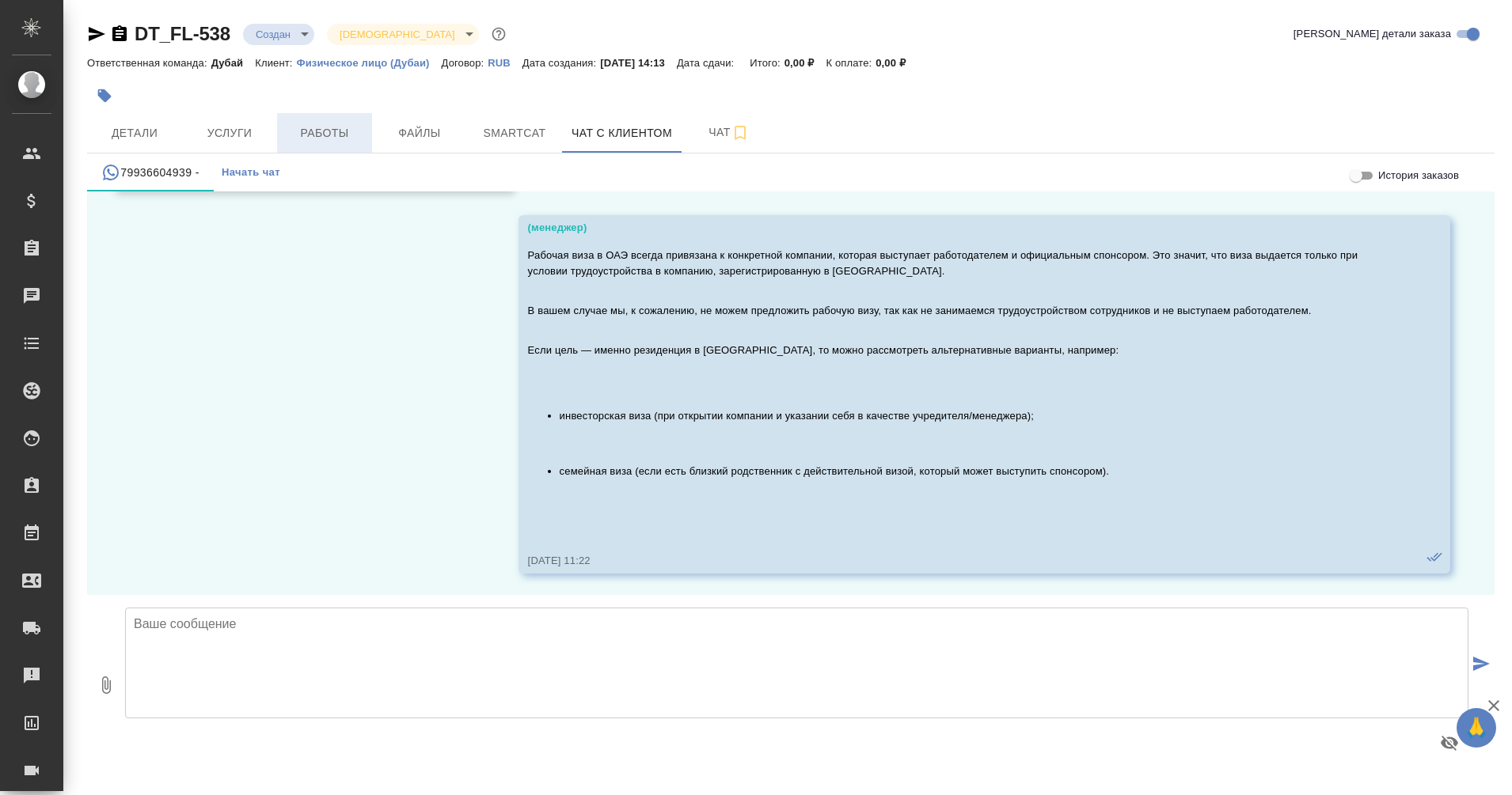
scroll to position [464, 0]
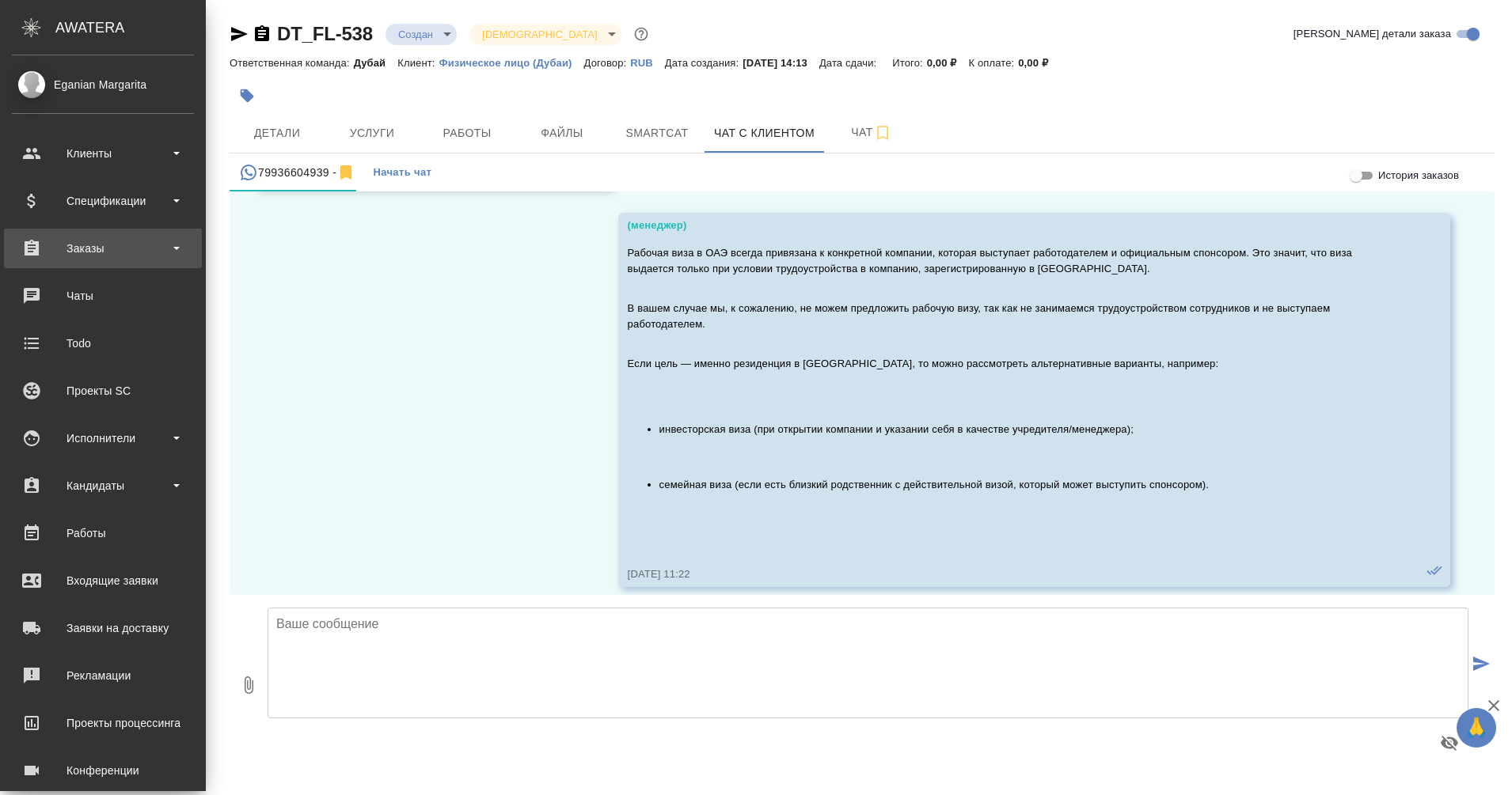
click at [71, 252] on div "Заказы" at bounding box center [103, 248] width 182 height 24
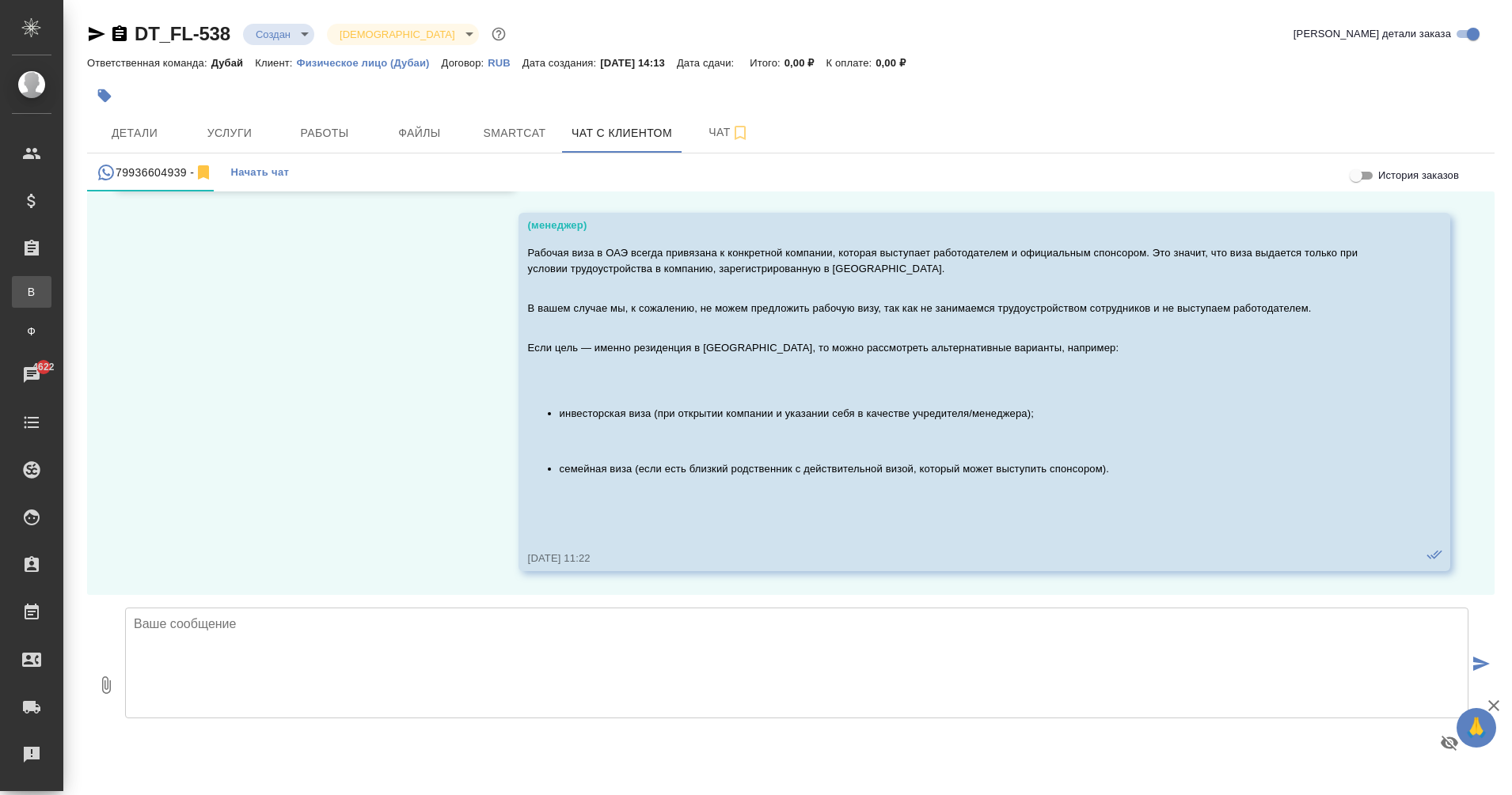
click at [63, 302] on li "В Все заказы" at bounding box center [32, 292] width 63 height 32
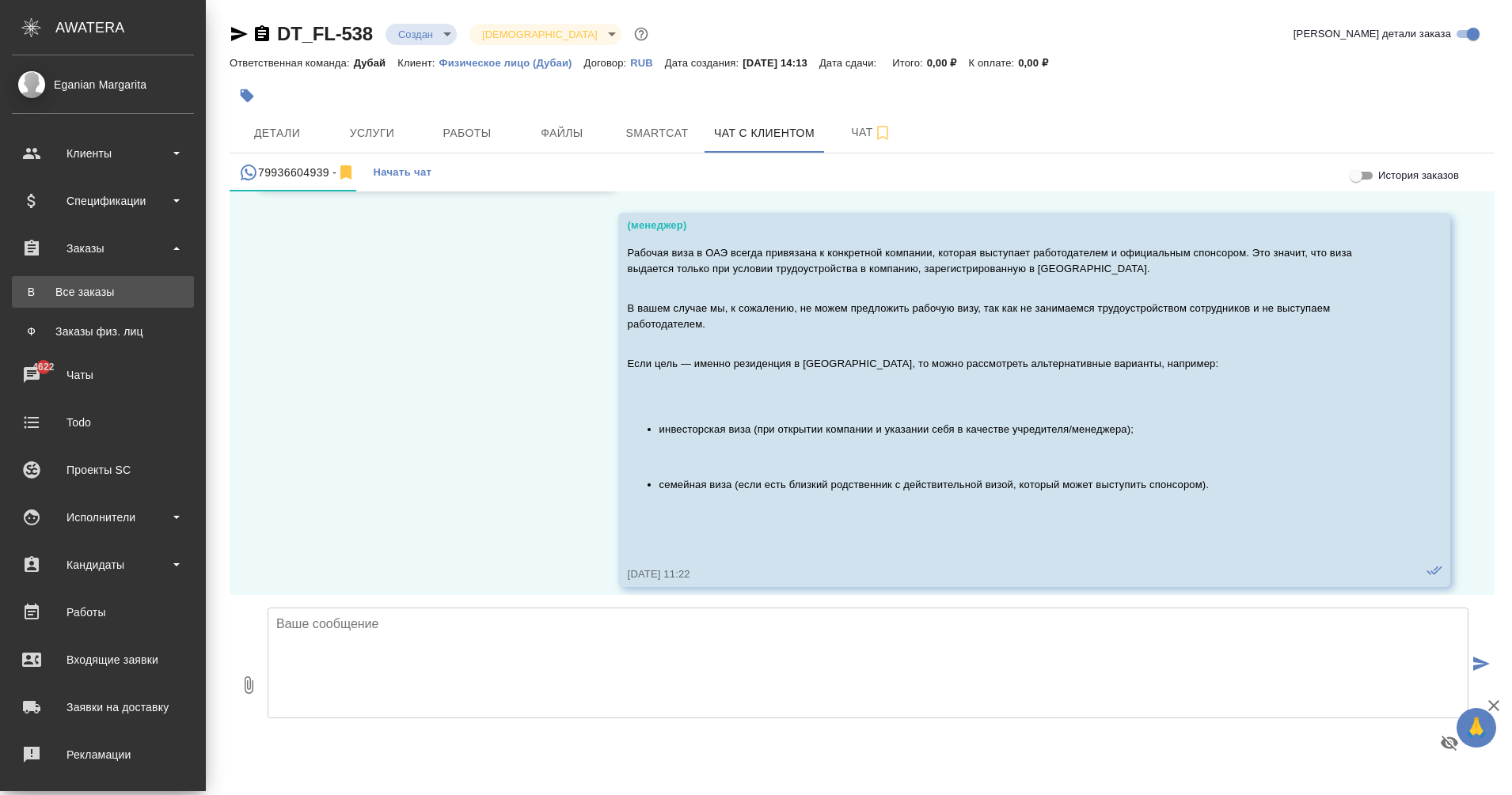
click at [37, 296] on div "Все заказы" at bounding box center [103, 292] width 167 height 16
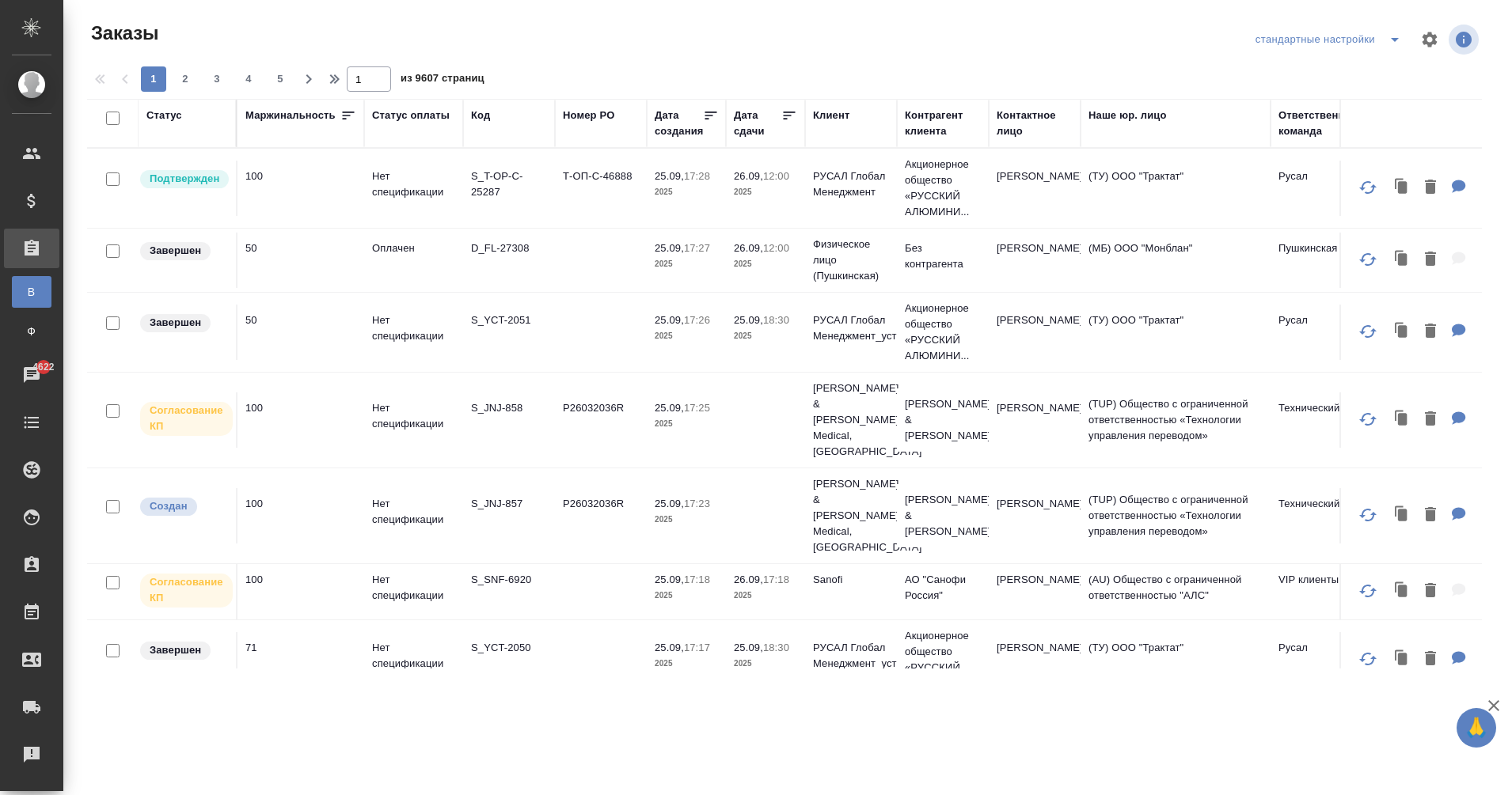
click at [155, 118] on div "Статус" at bounding box center [164, 116] width 36 height 16
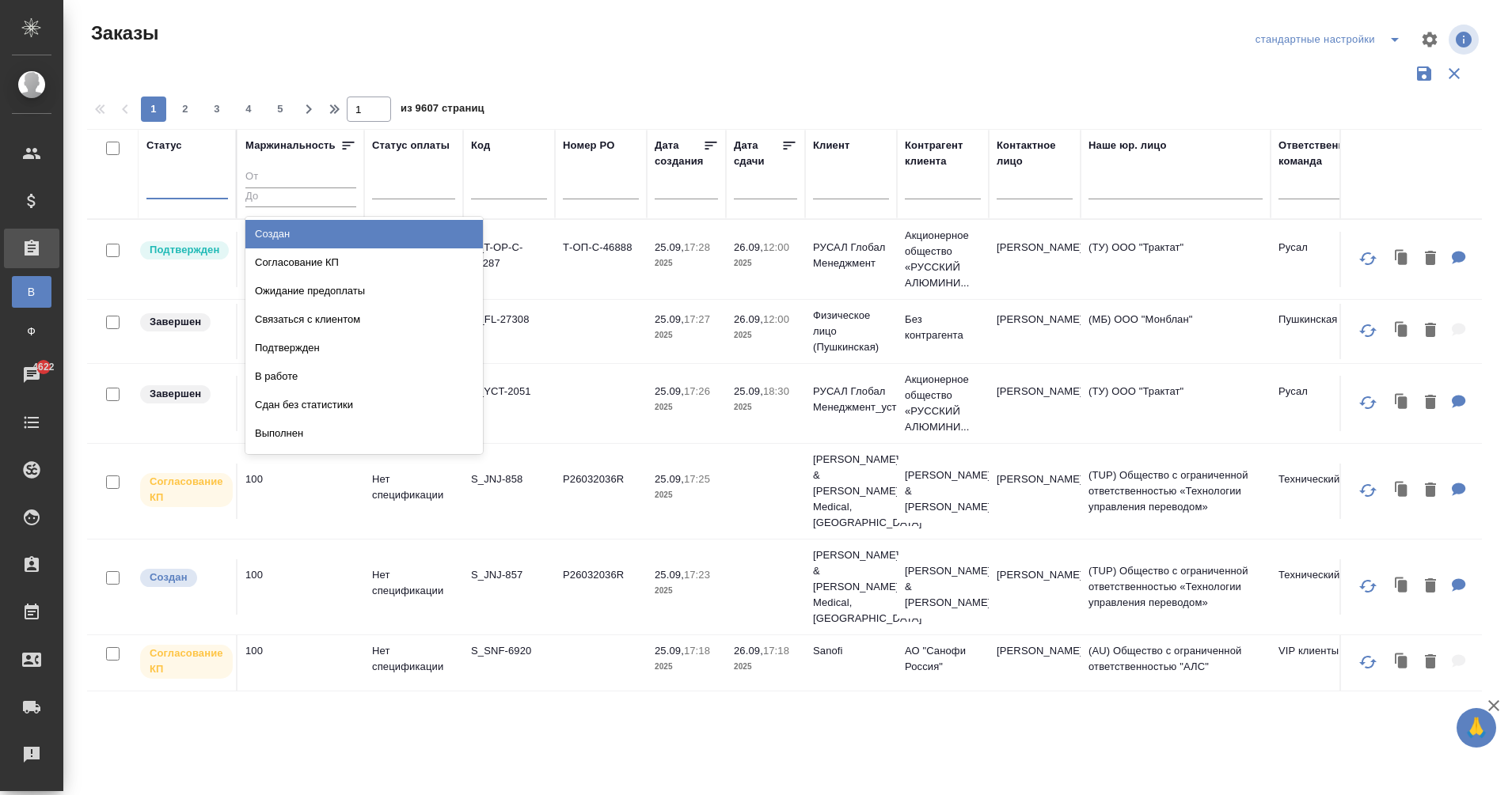
click at [173, 186] on div at bounding box center [187, 183] width 82 height 23
type input "от"
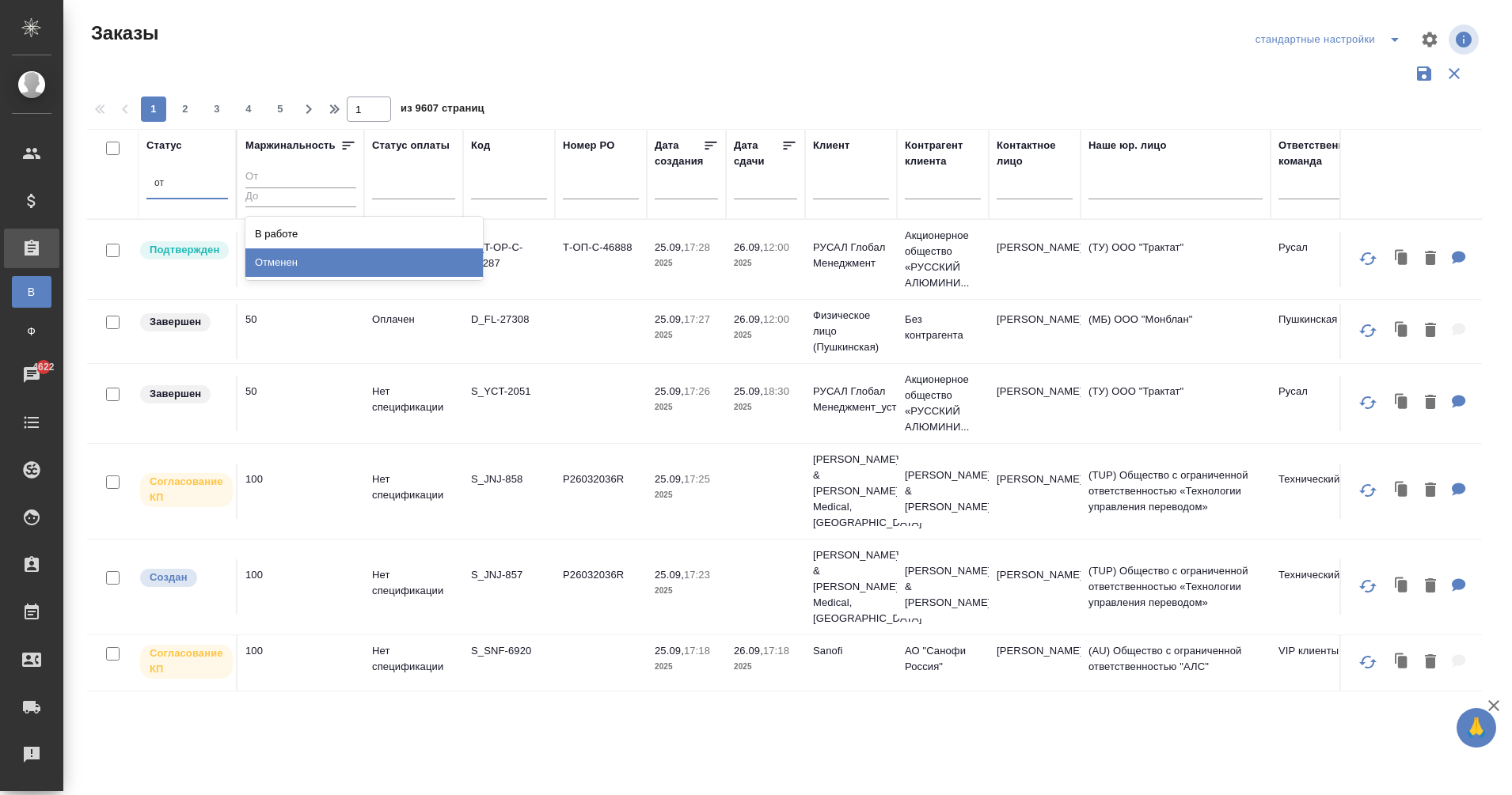
click at [366, 266] on div "Отменен" at bounding box center [364, 262] width 238 height 28
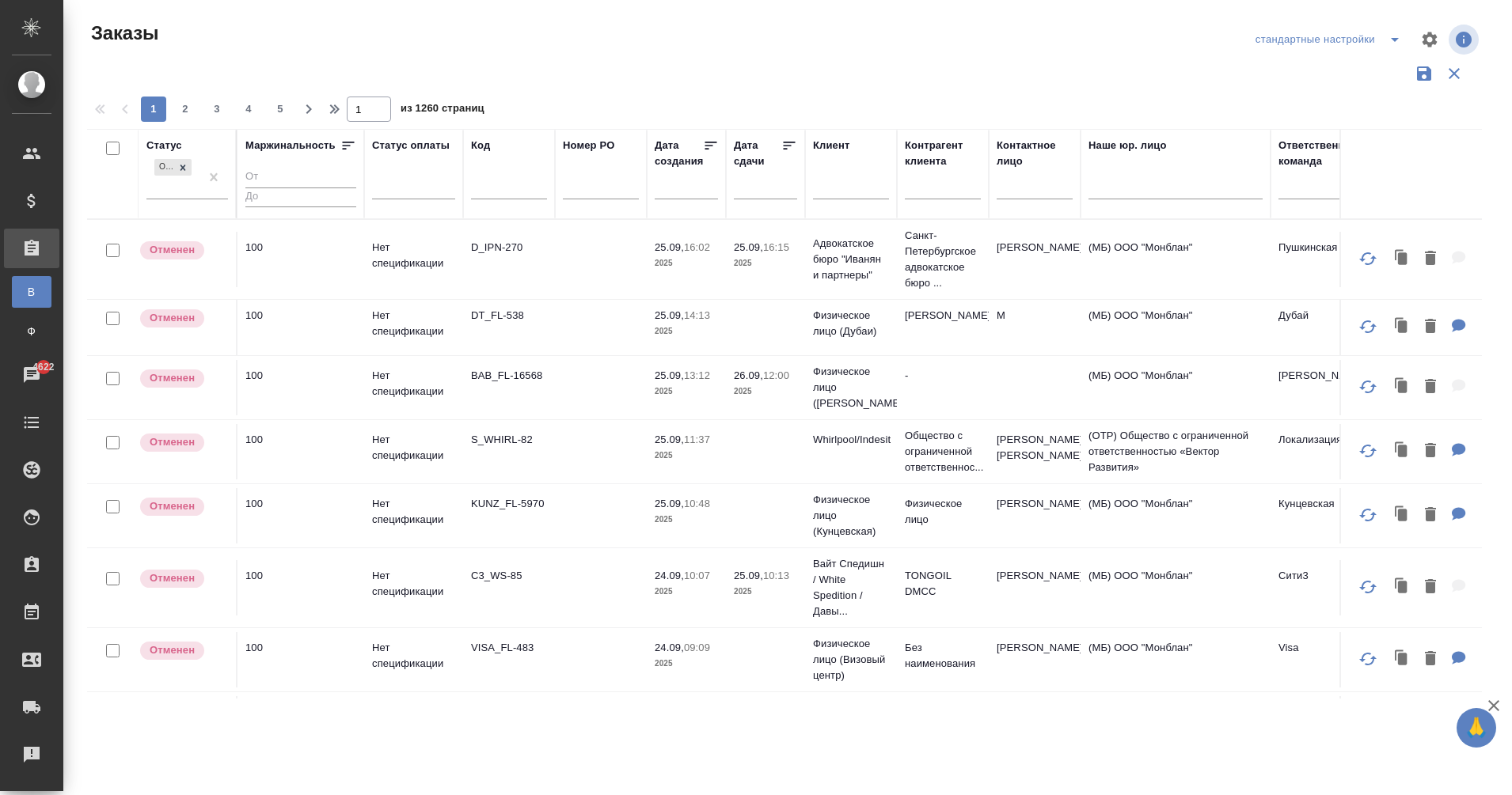
drag, startPoint x: 625, startPoint y: 694, endPoint x: 479, endPoint y: 427, distance: 304.3
click at [479, 427] on td "S_WHIRL-82" at bounding box center [509, 451] width 92 height 55
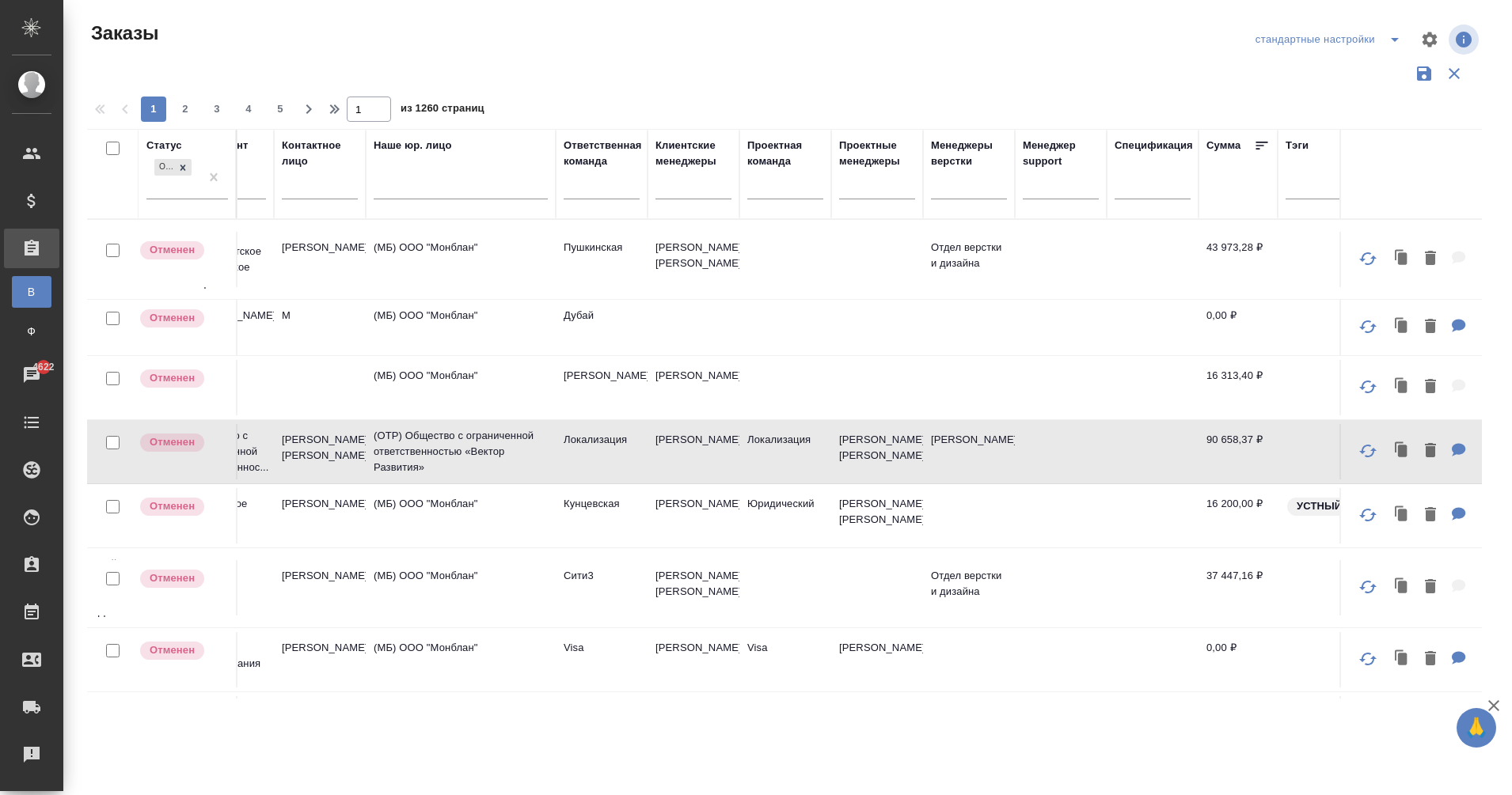
scroll to position [0, 718]
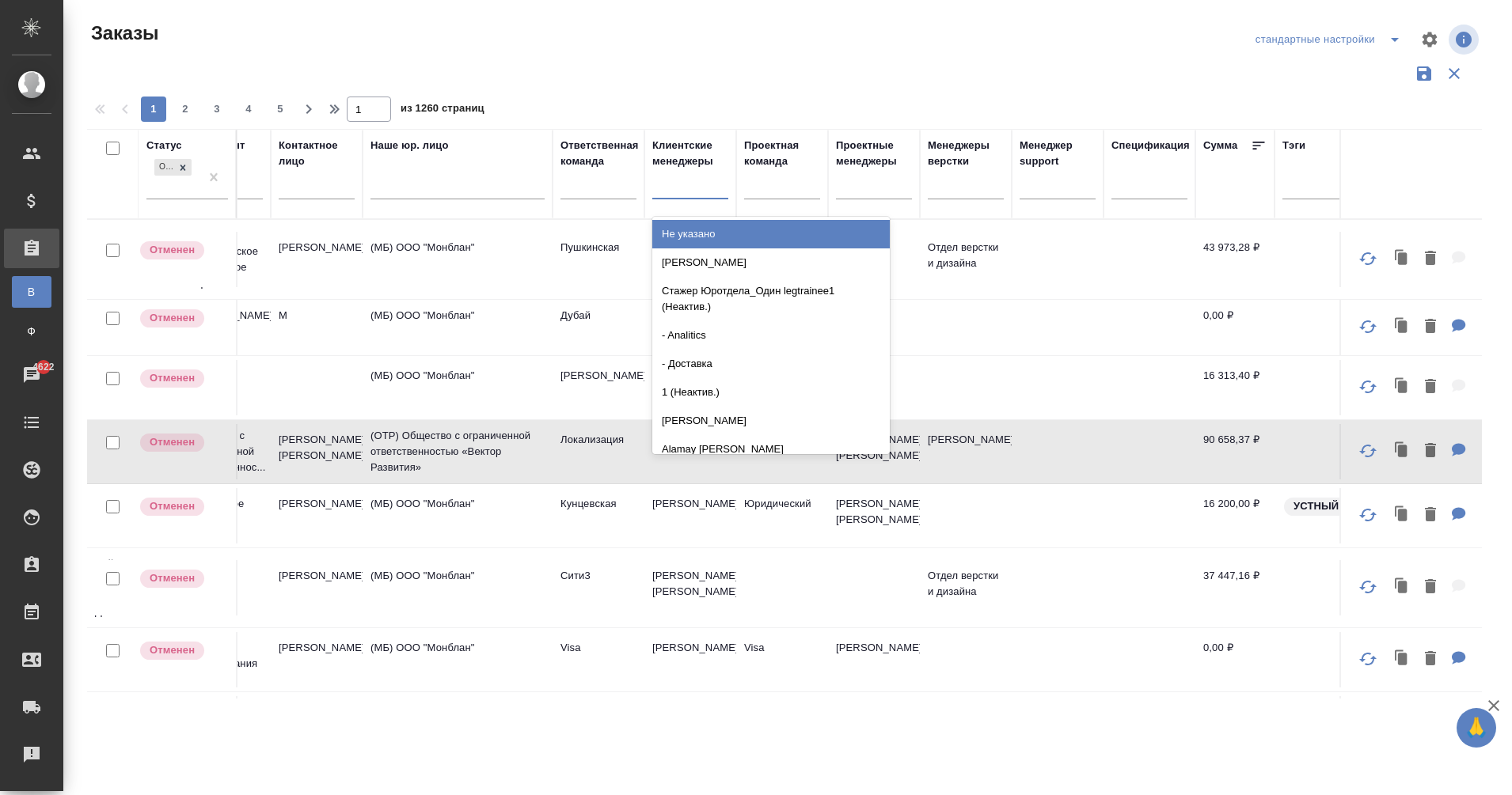
click at [670, 183] on div at bounding box center [690, 183] width 76 height 23
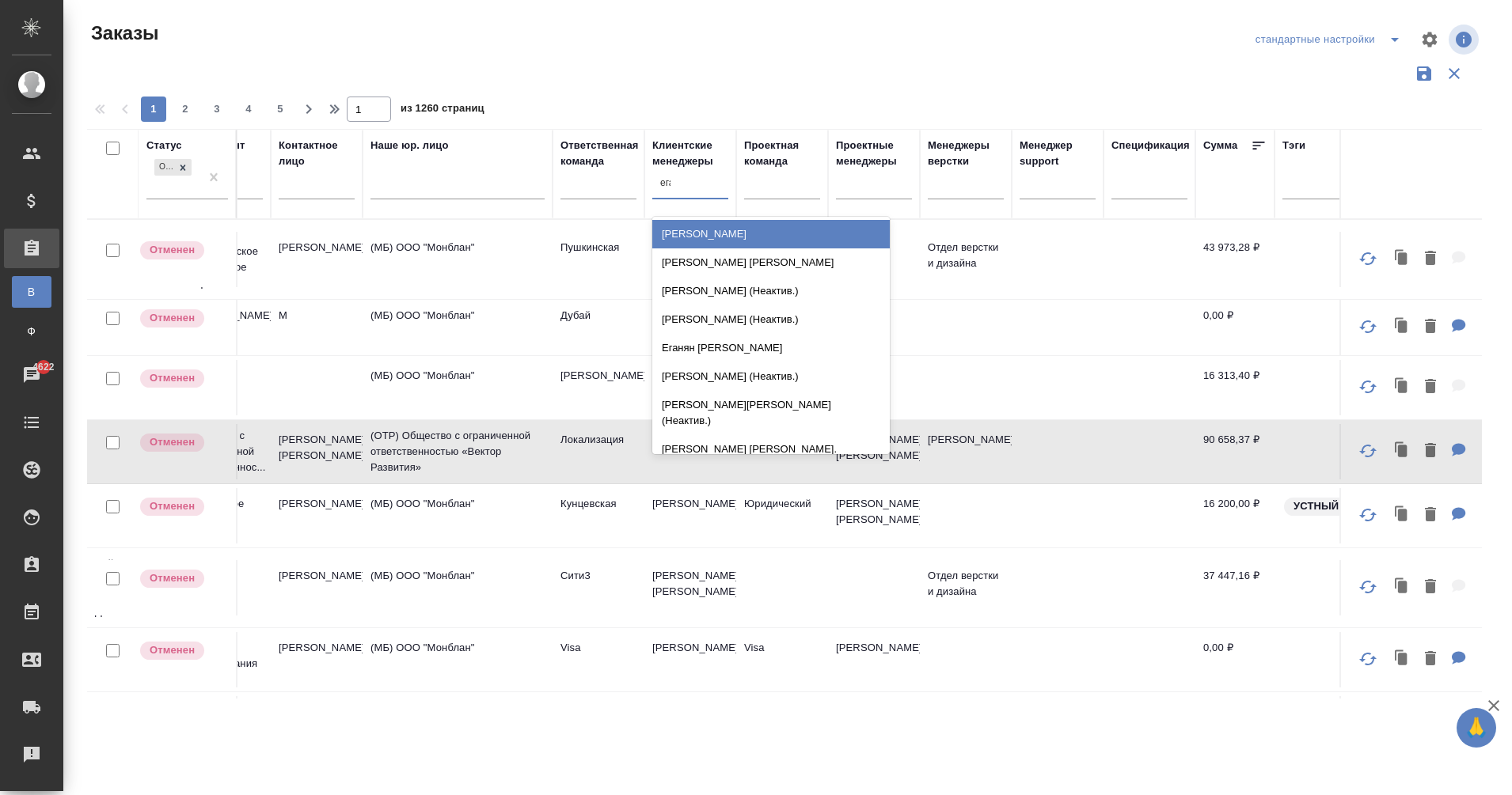
type input "еган"
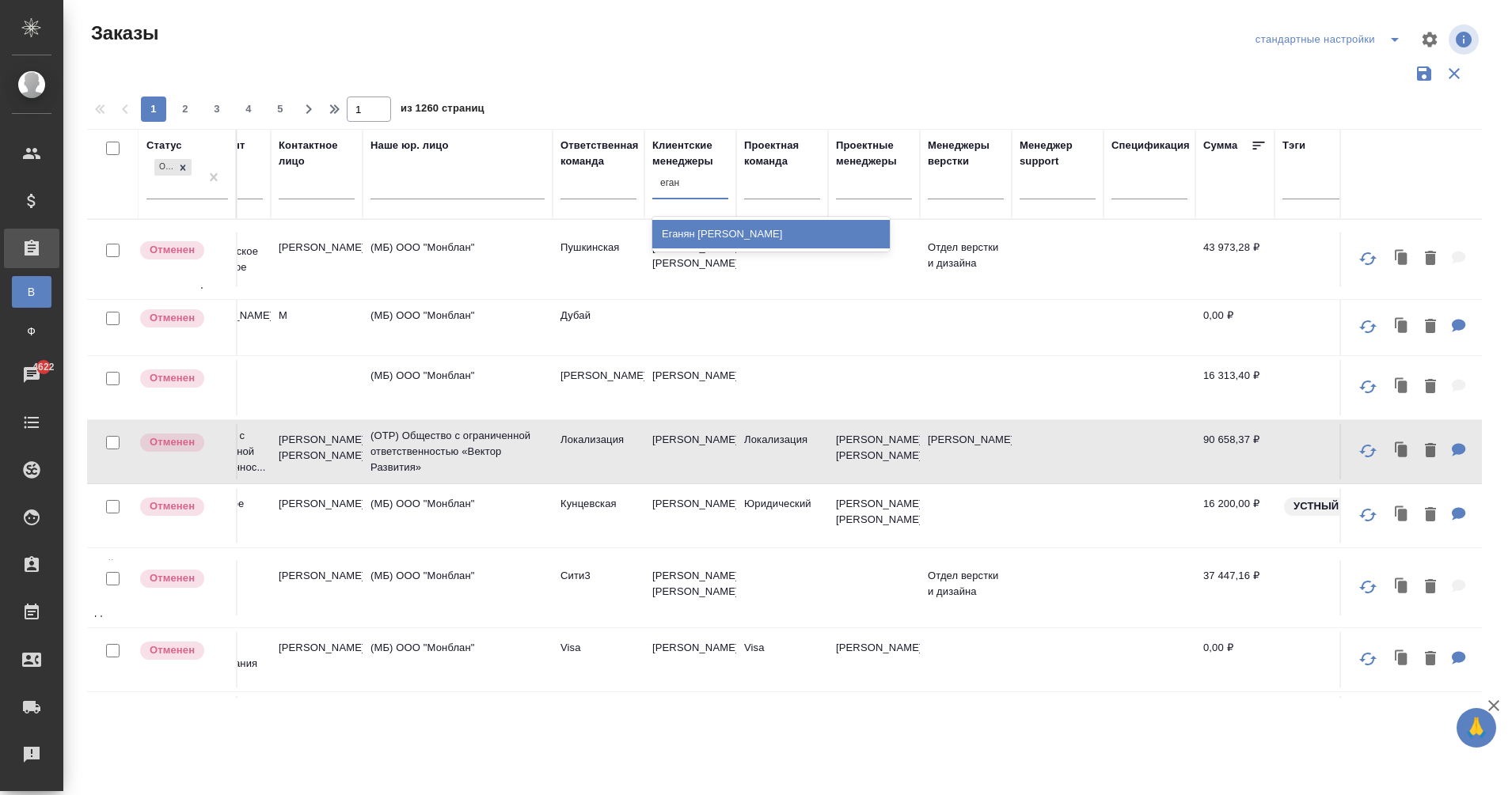
click at [769, 228] on div "[PERSON_NAME]" at bounding box center [771, 234] width 238 height 28
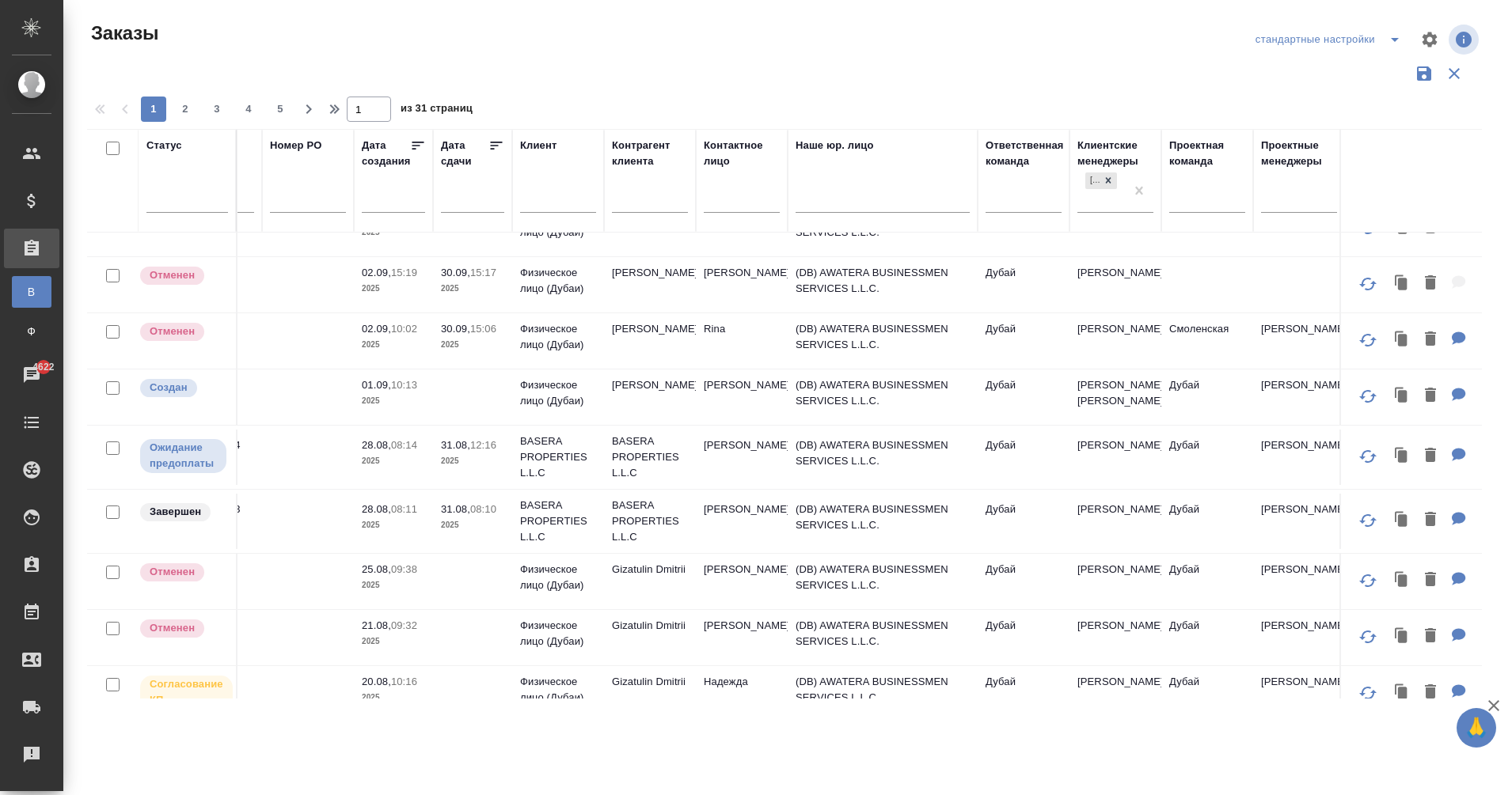
scroll to position [986, 293]
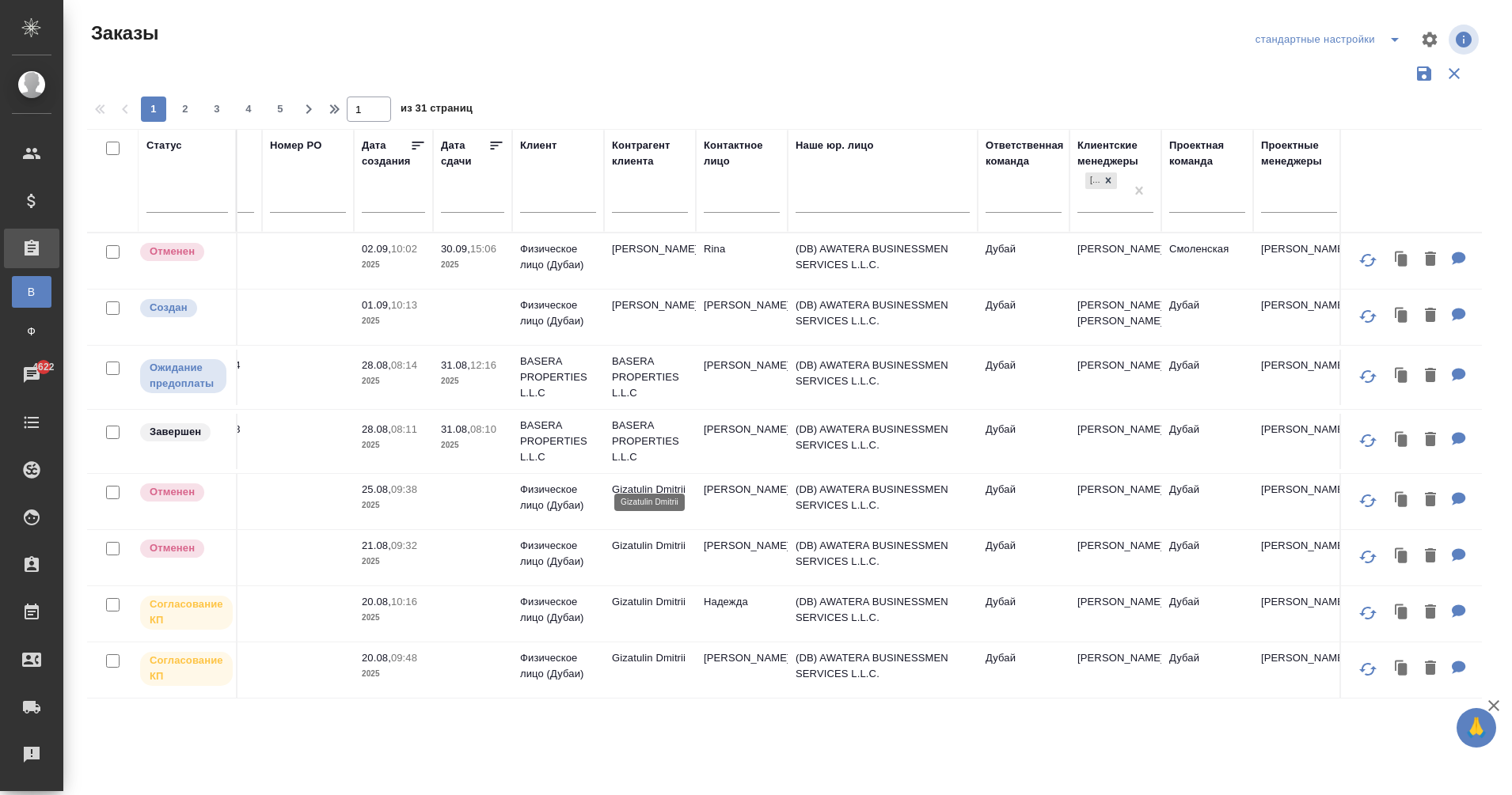
click at [625, 482] on p "Gizatulin Dmitrii" at bounding box center [650, 490] width 76 height 16
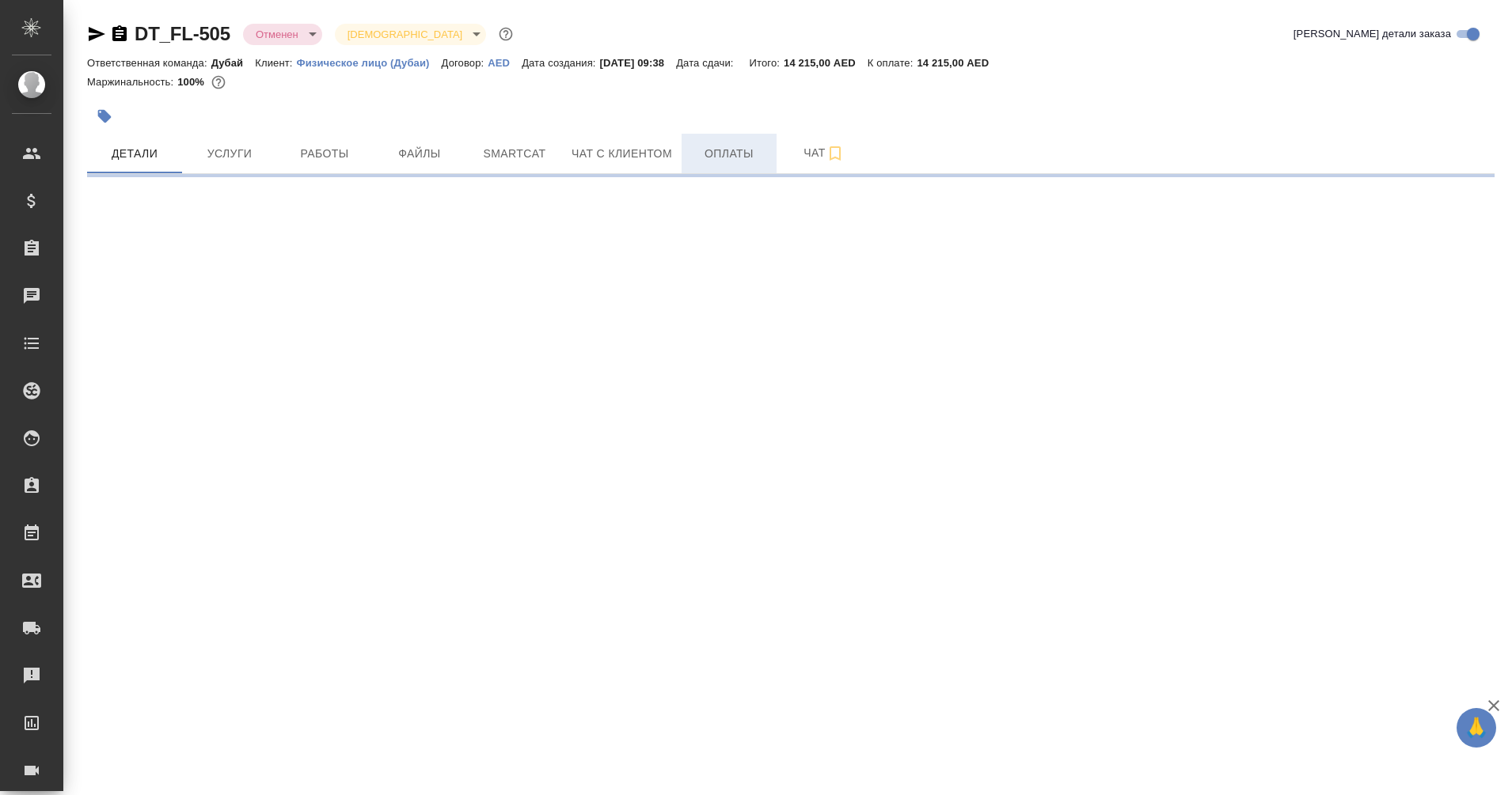
select select "RU"
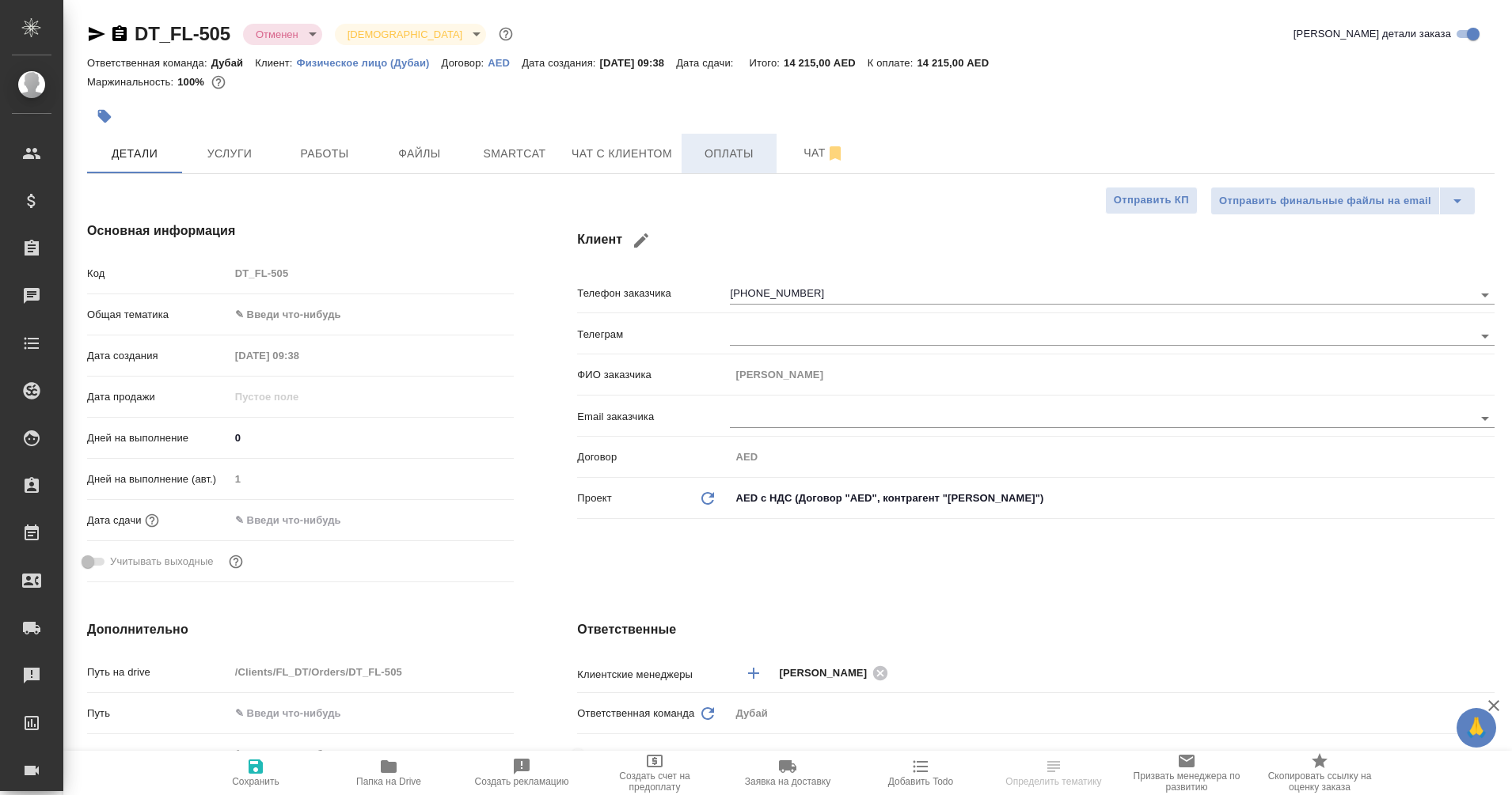
type textarea "x"
click at [625, 144] on span "Чат с клиентом" at bounding box center [622, 153] width 101 height 20
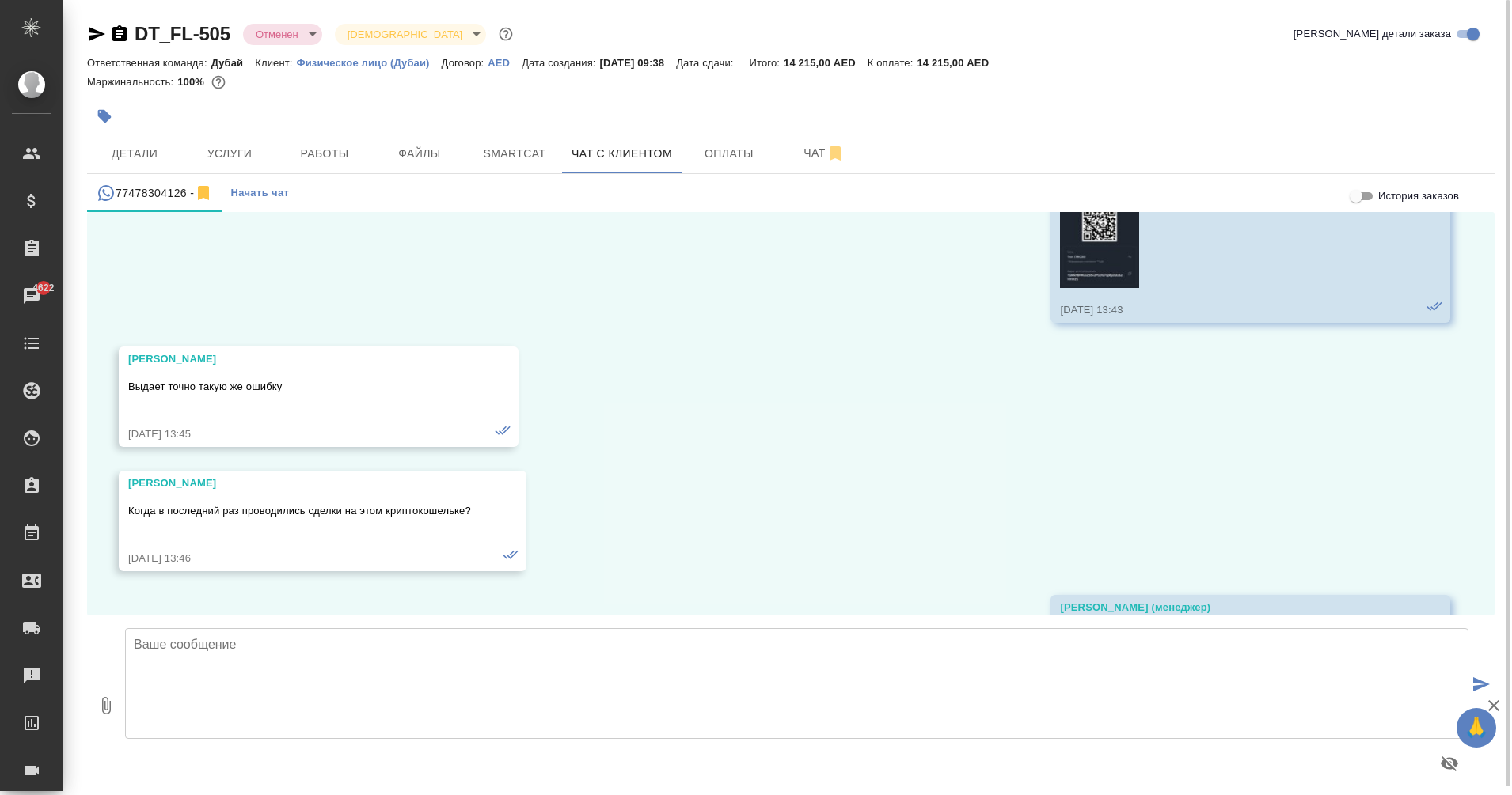
scroll to position [5531, 0]
